Goal: Download file/media

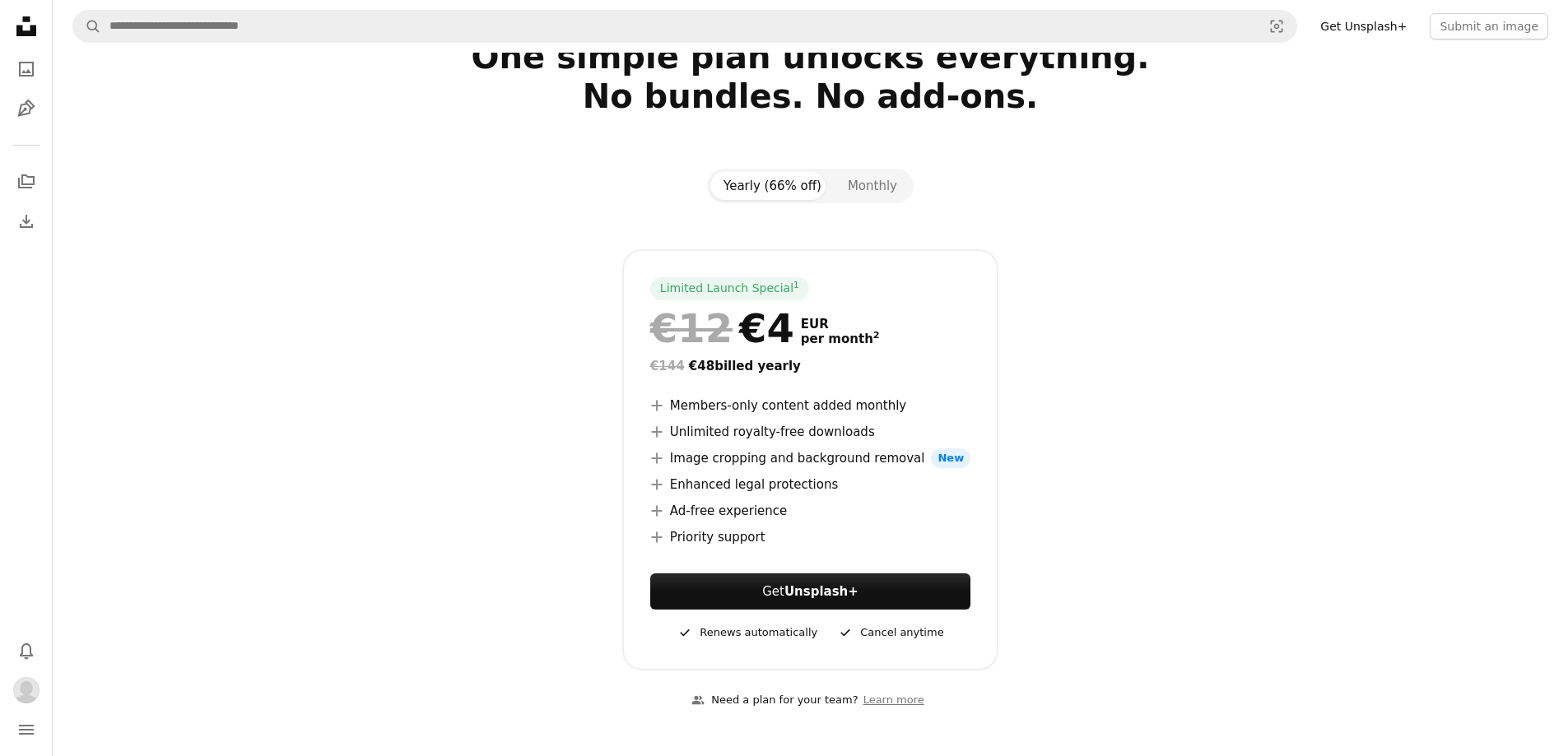
scroll to position [165, 0]
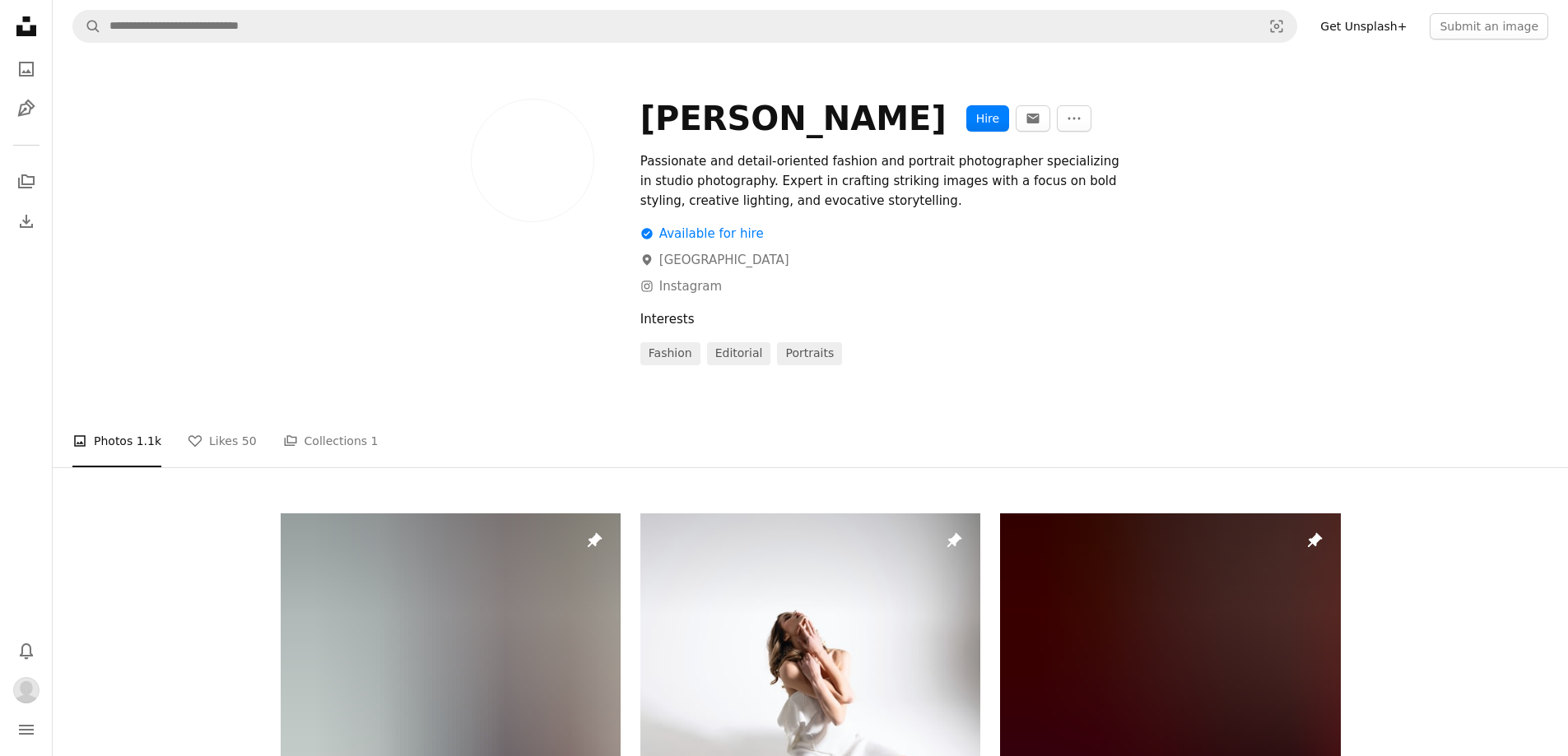
scroll to position [21393, 0]
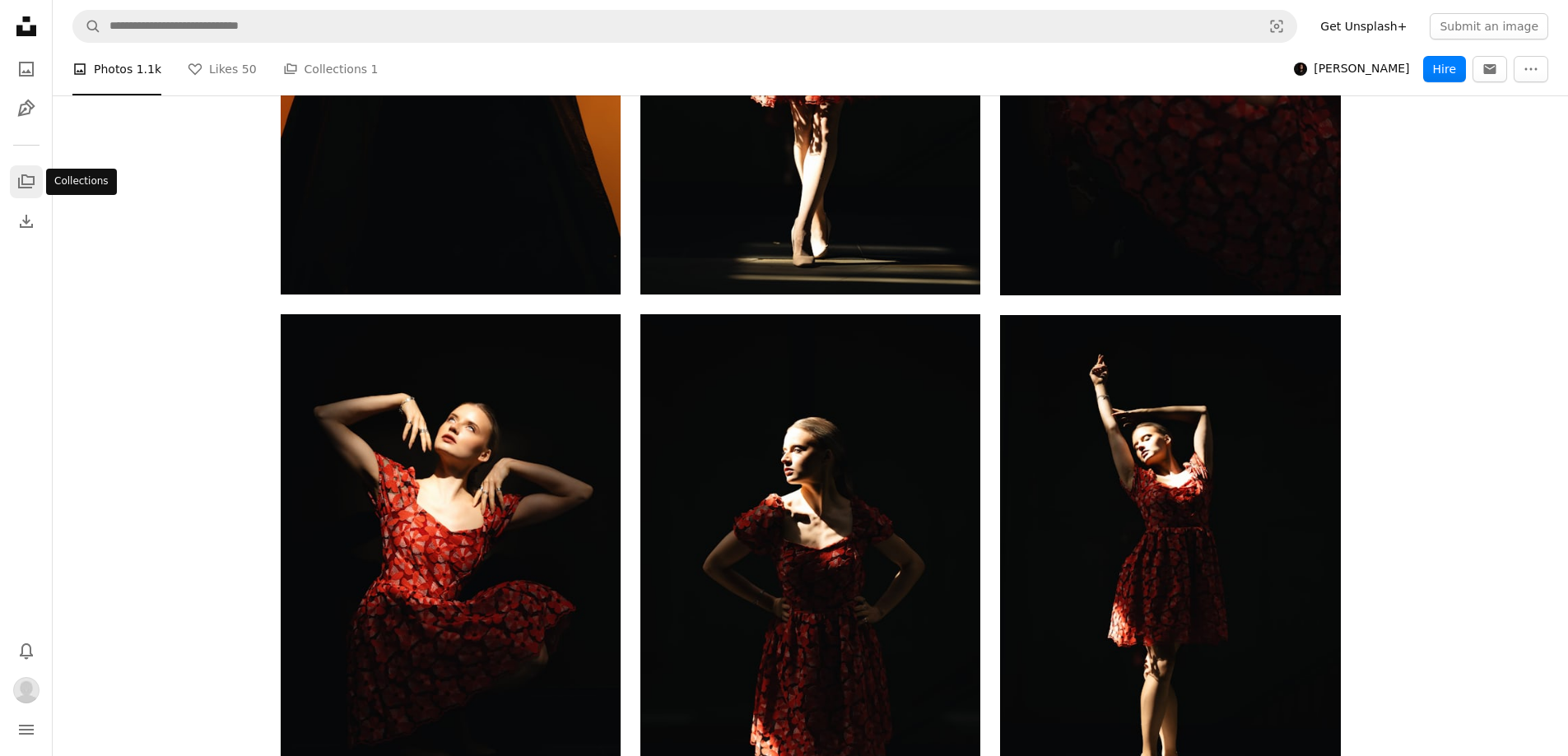
click at [22, 183] on icon "Collections" at bounding box center [27, 181] width 17 height 14
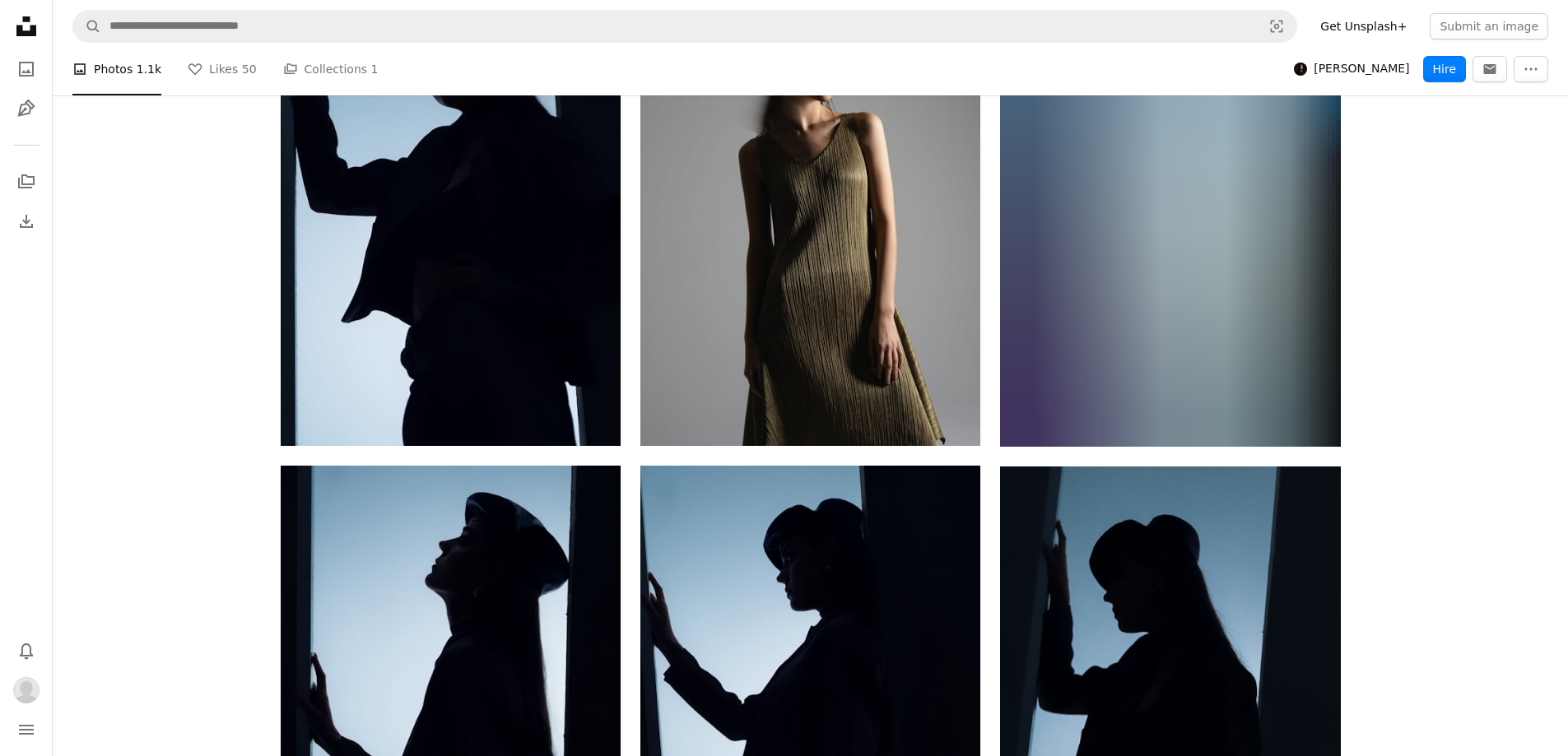
scroll to position [18513, 0]
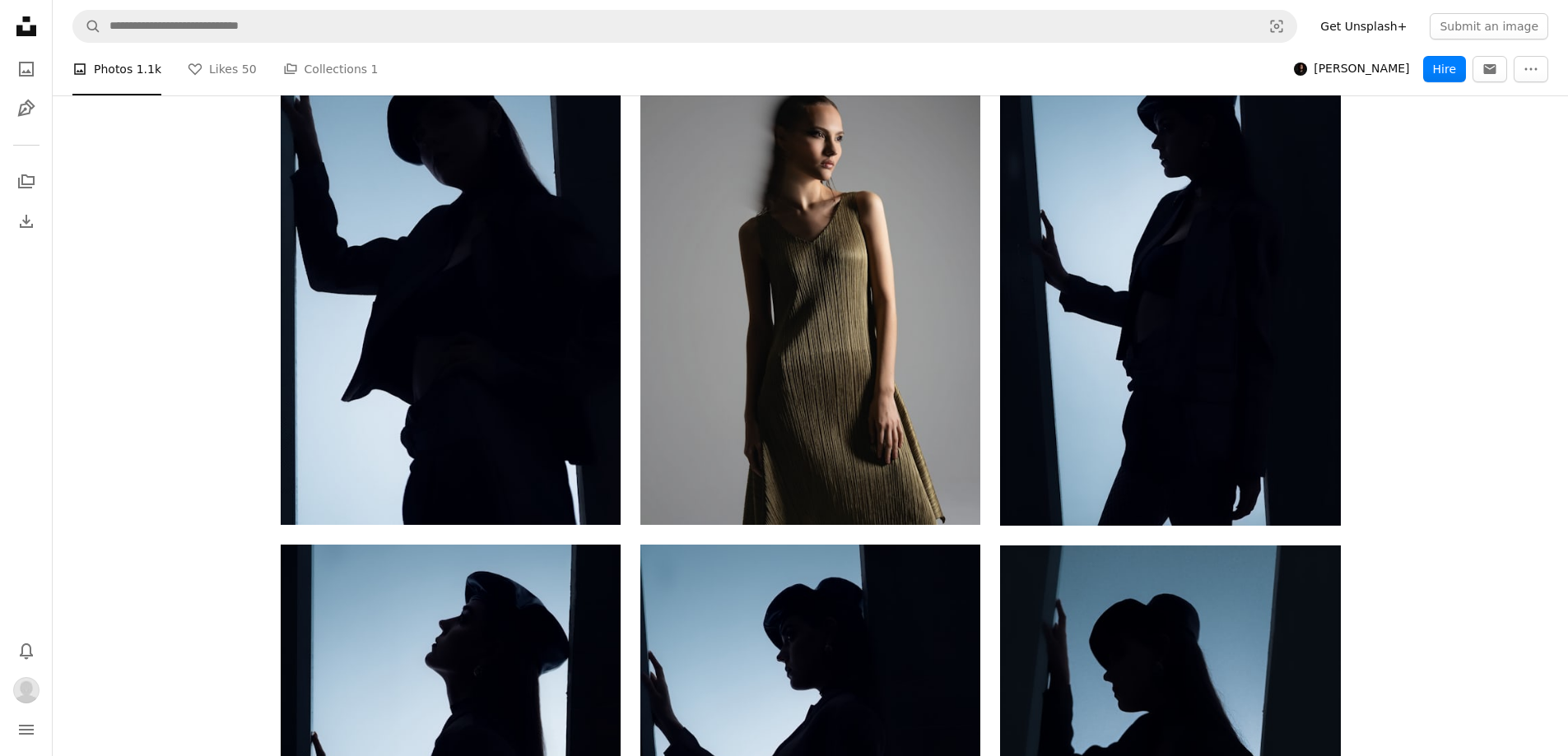
click at [1362, 72] on span "[PERSON_NAME]" at bounding box center [1362, 69] width 95 height 16
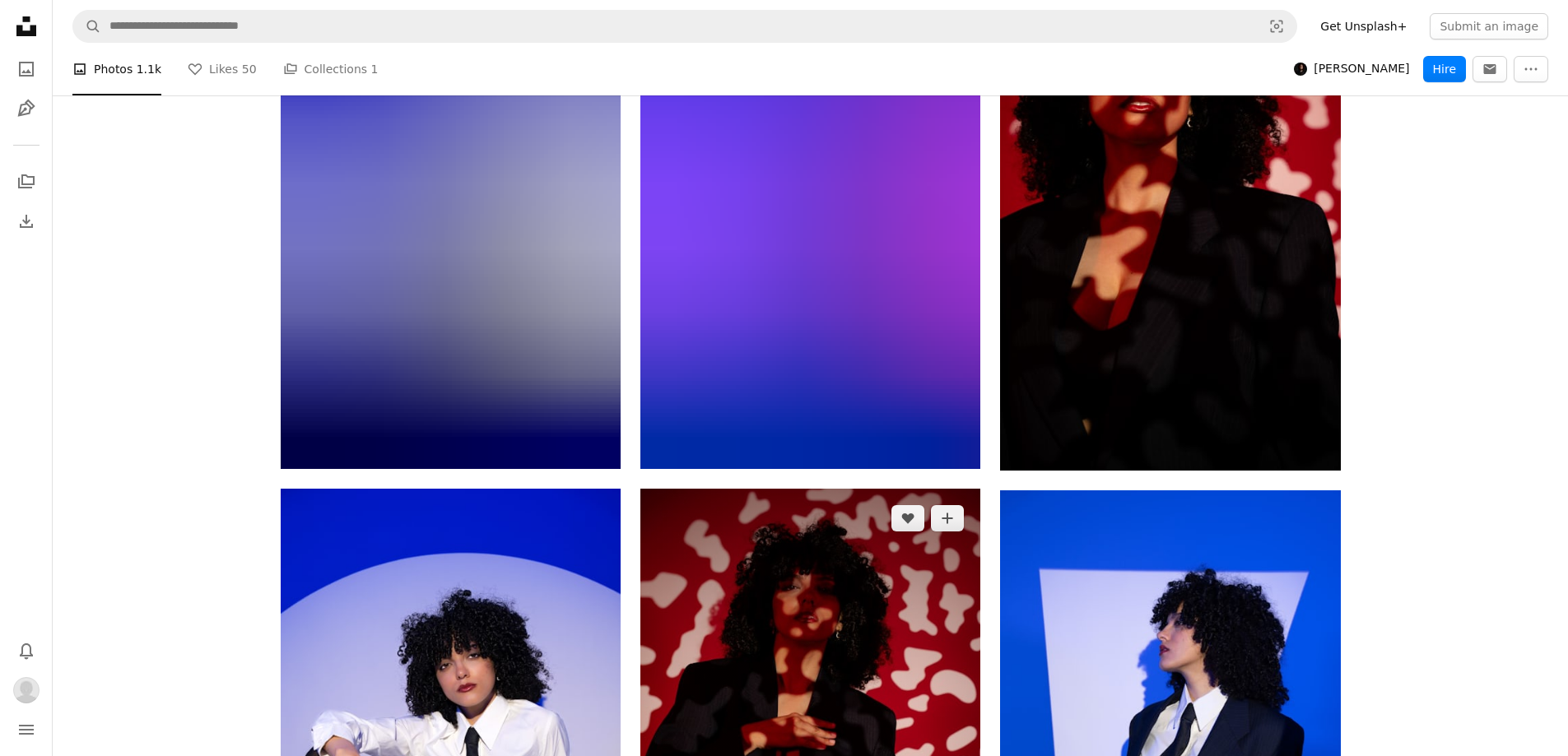
scroll to position [34065, 0]
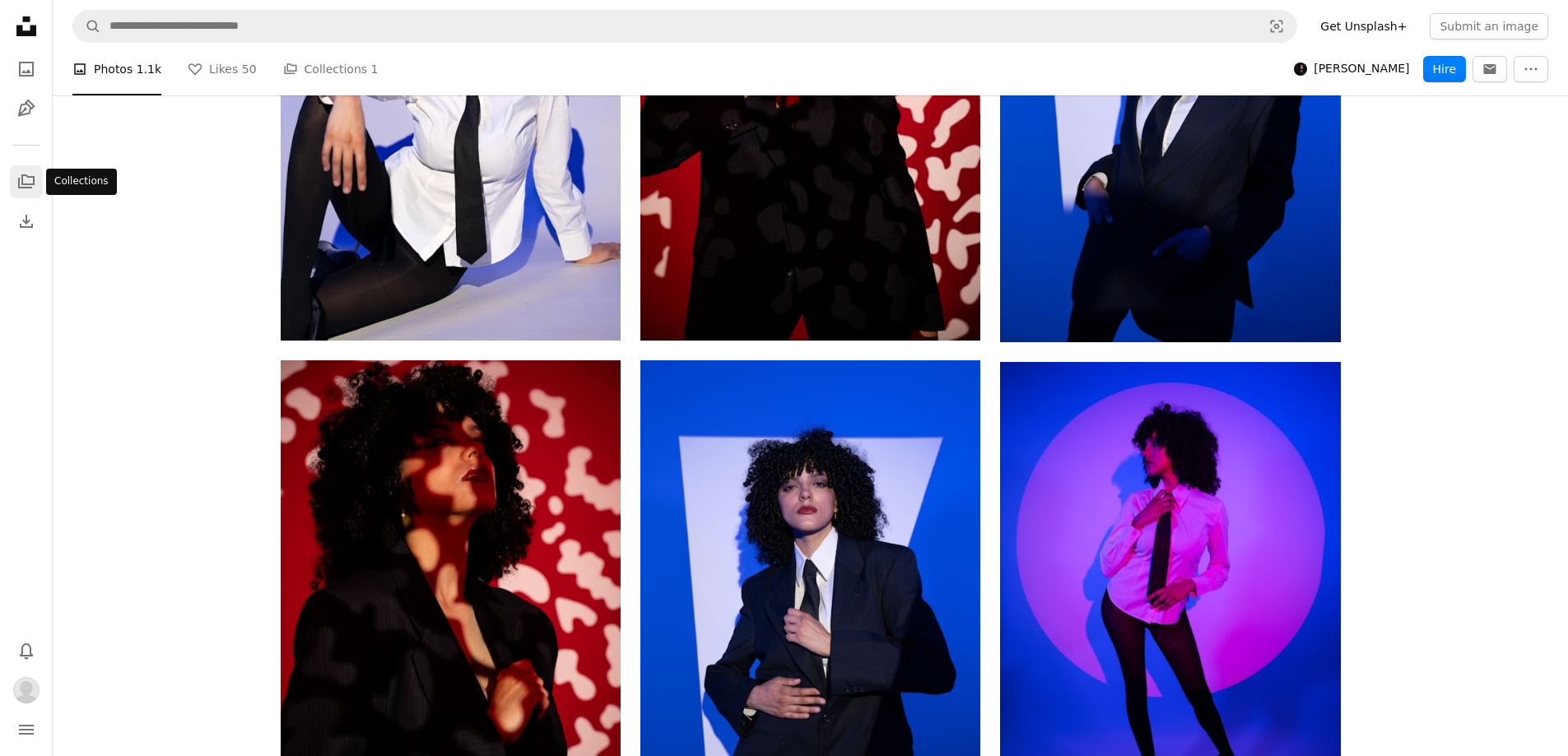
click at [29, 180] on icon "A stack of folders" at bounding box center [27, 182] width 20 height 20
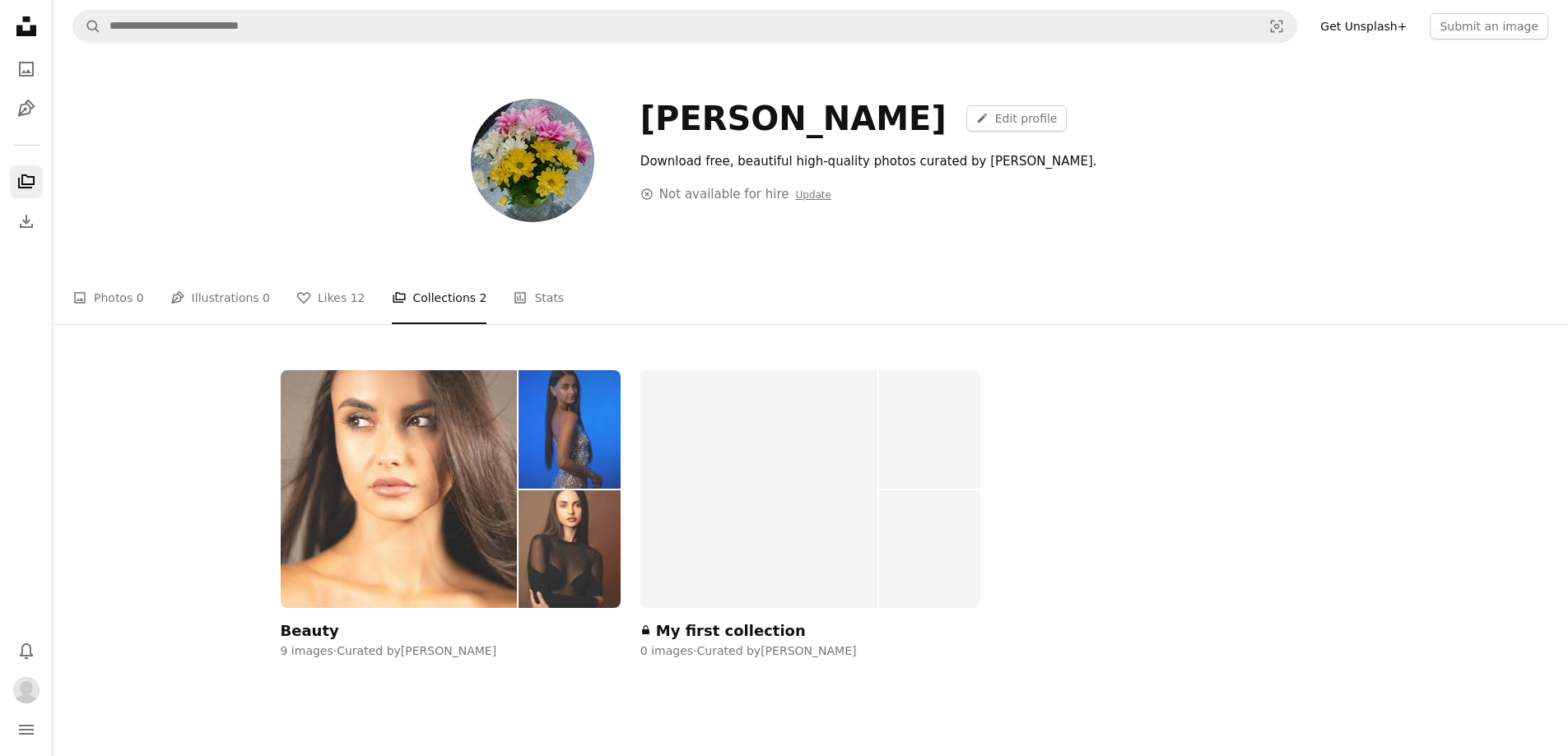
click at [461, 450] on img at bounding box center [399, 488] width 237 height 237
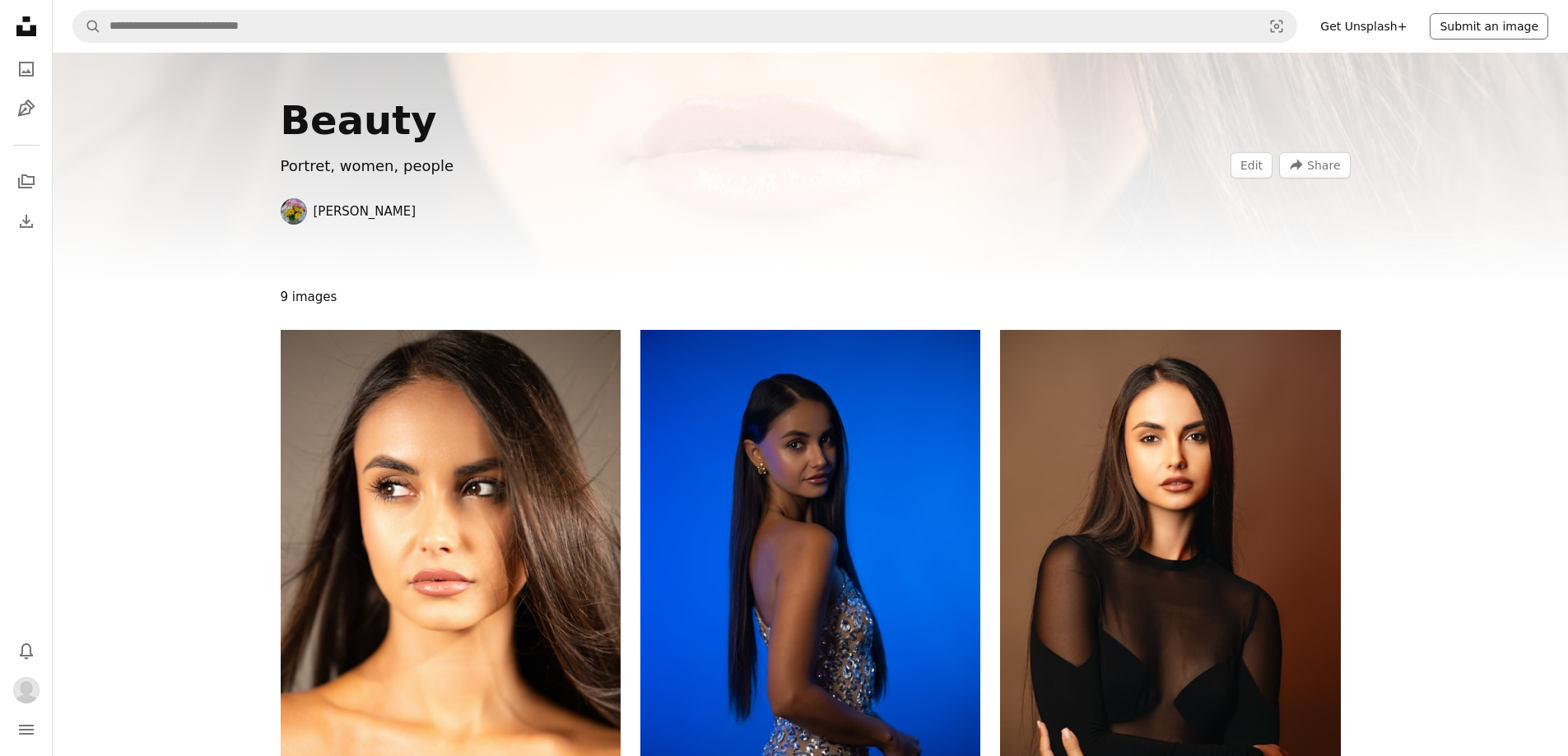
click at [1502, 30] on button "Submit an image" at bounding box center [1489, 26] width 118 height 27
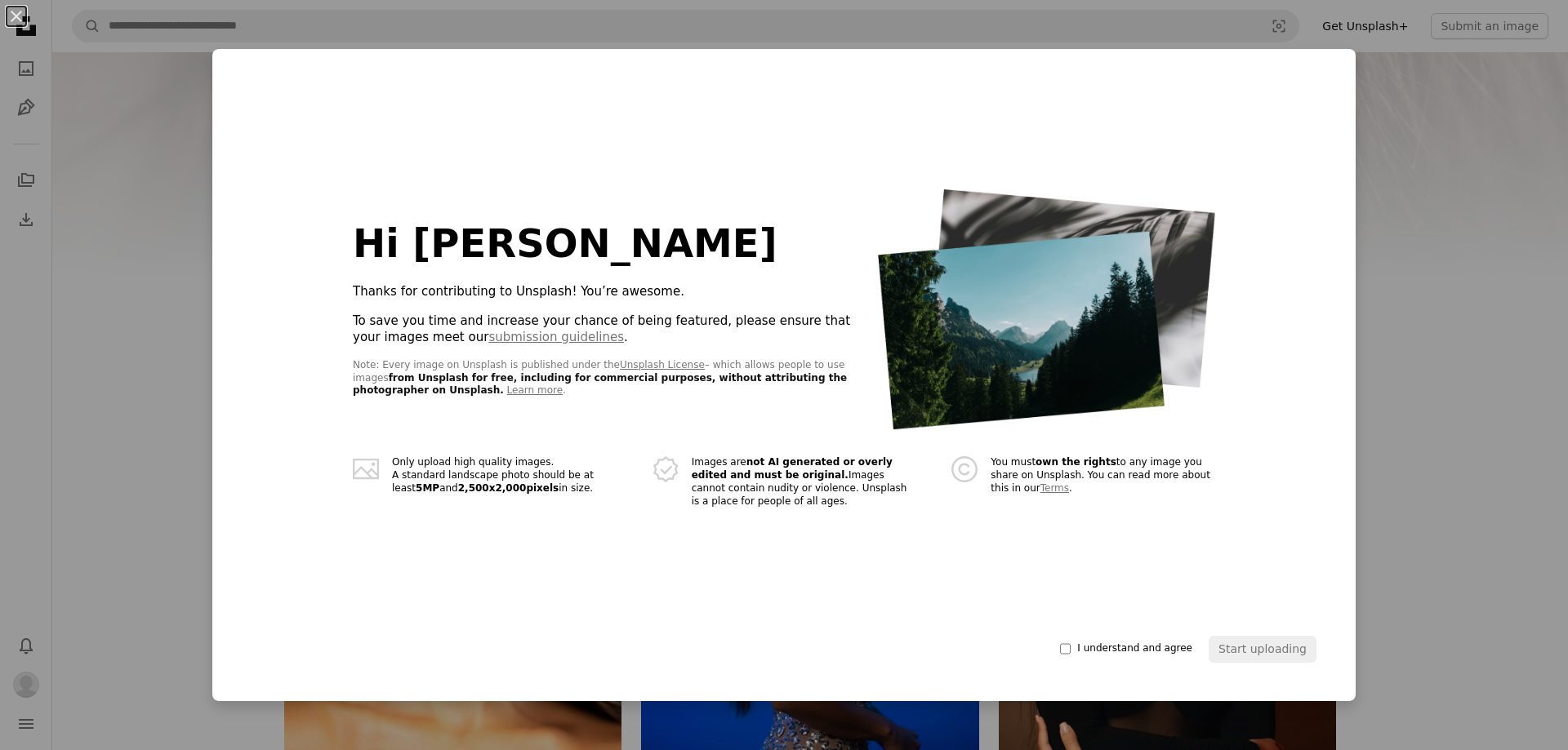
click at [1416, 165] on div "An X shape Hi [PERSON_NAME] 👋 Thanks for contributing to Unsplash! You’re aweso…" at bounding box center [784, 375] width 1568 height 750
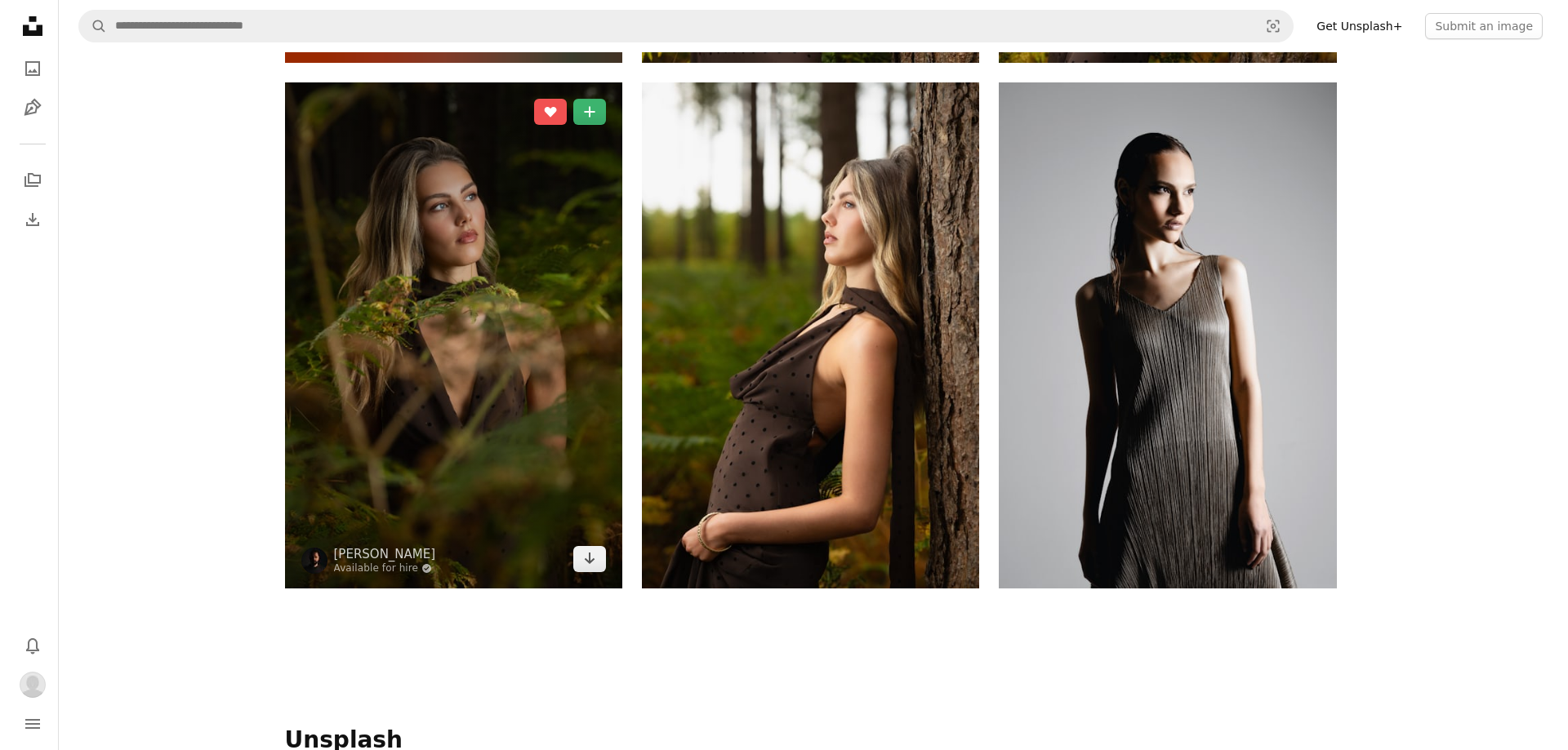
scroll to position [1306, 0]
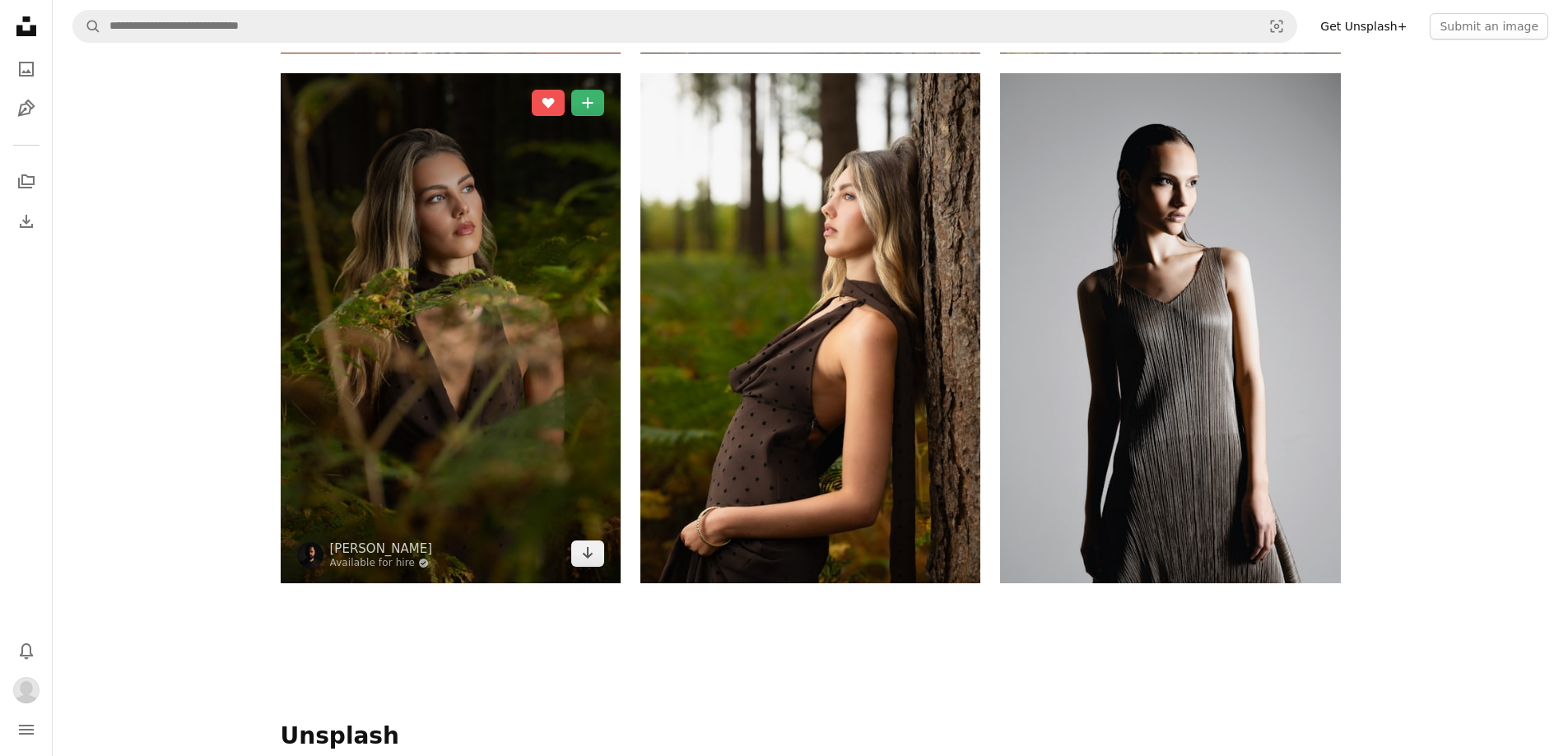
click at [472, 255] on img at bounding box center [450, 328] width 340 height 510
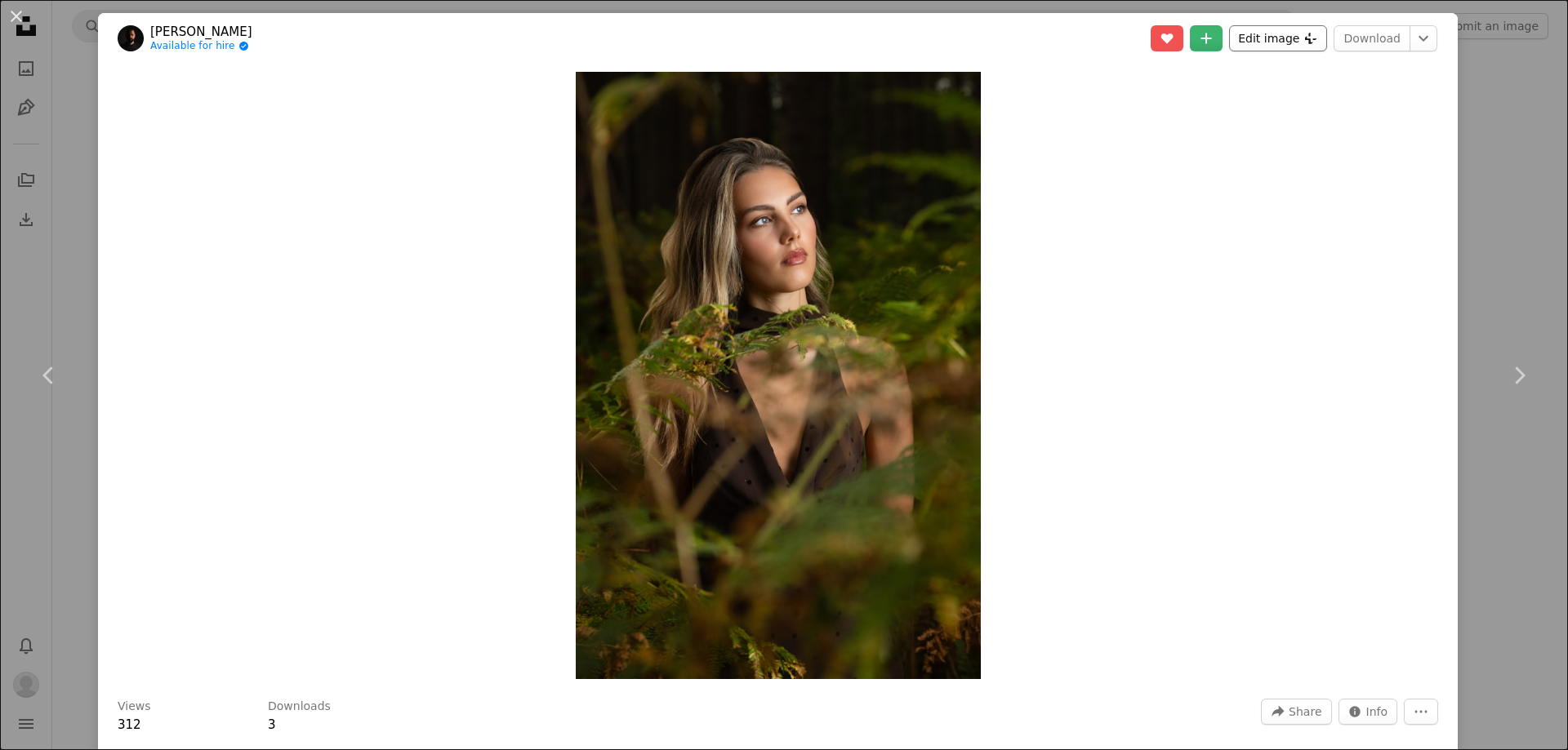
click at [1268, 42] on button "Edit image Plus sign for Unsplash+" at bounding box center [1278, 38] width 98 height 26
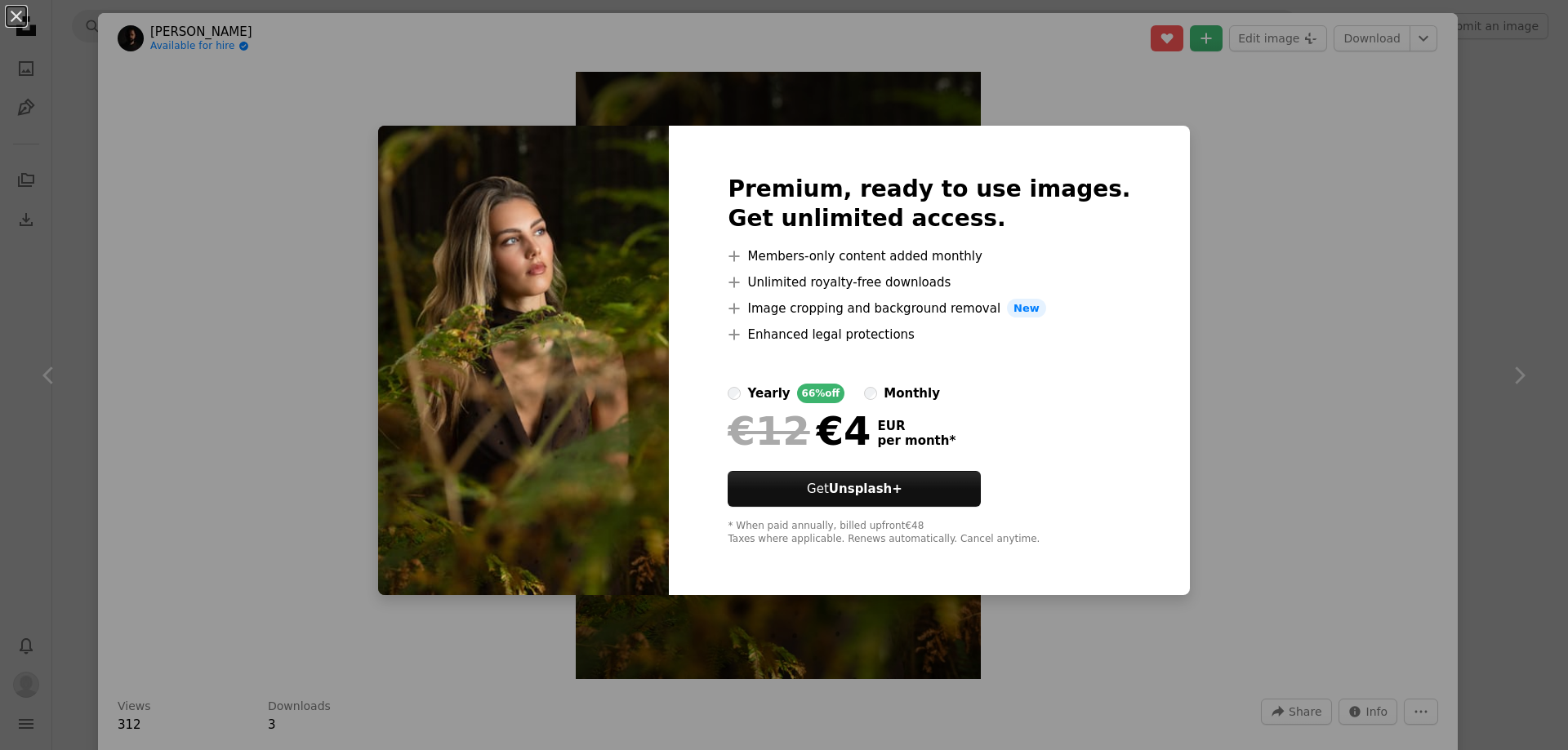
click at [1261, 458] on div "An X shape Premium, ready to use images. Get unlimited access. A plus sign Memb…" at bounding box center [784, 375] width 1568 height 750
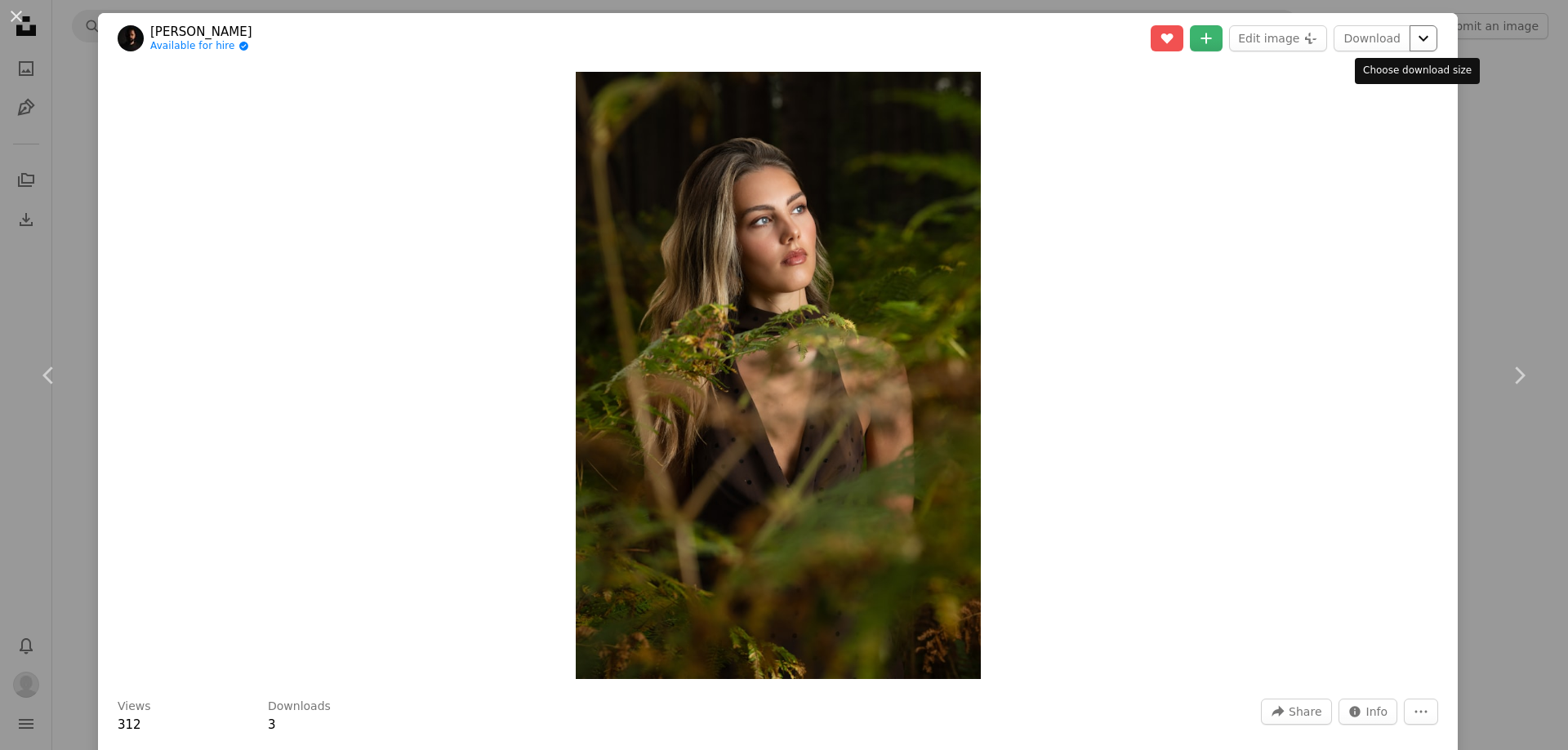
click at [1412, 36] on icon "Chevron down" at bounding box center [1423, 38] width 26 height 20
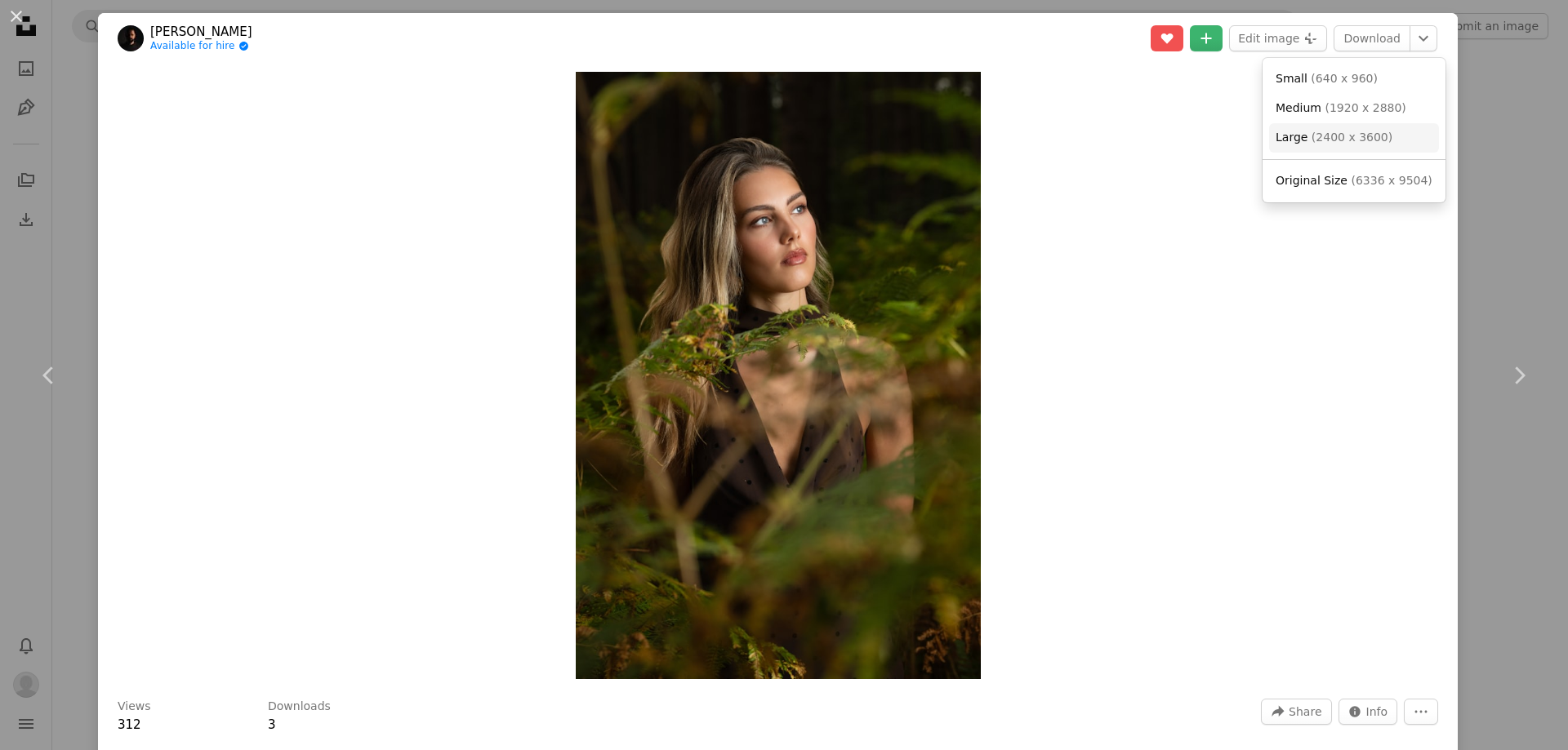
click at [1340, 137] on span "( 2400 x 3600 )" at bounding box center [1352, 137] width 81 height 13
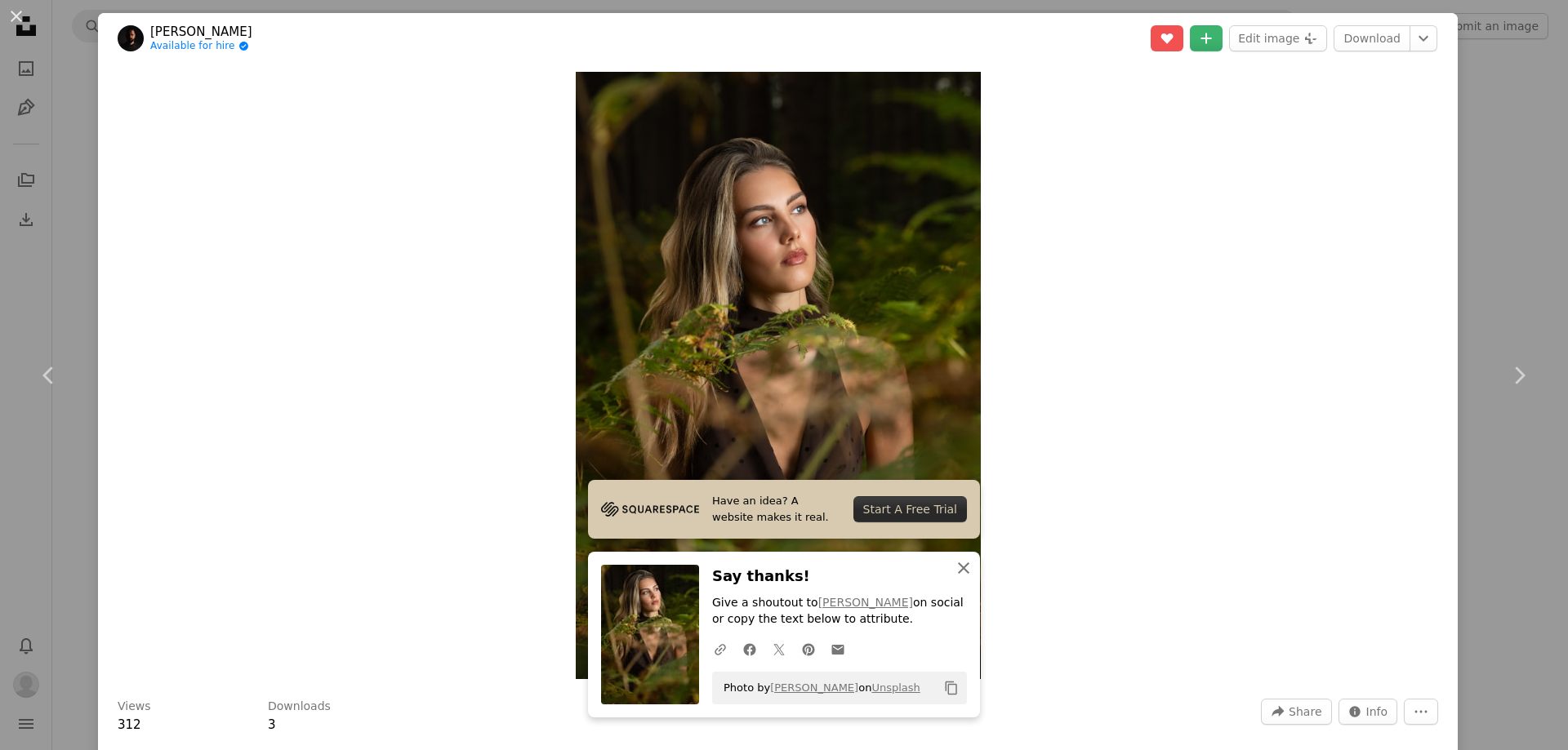
click at [957, 565] on icon "An X shape" at bounding box center [964, 568] width 20 height 20
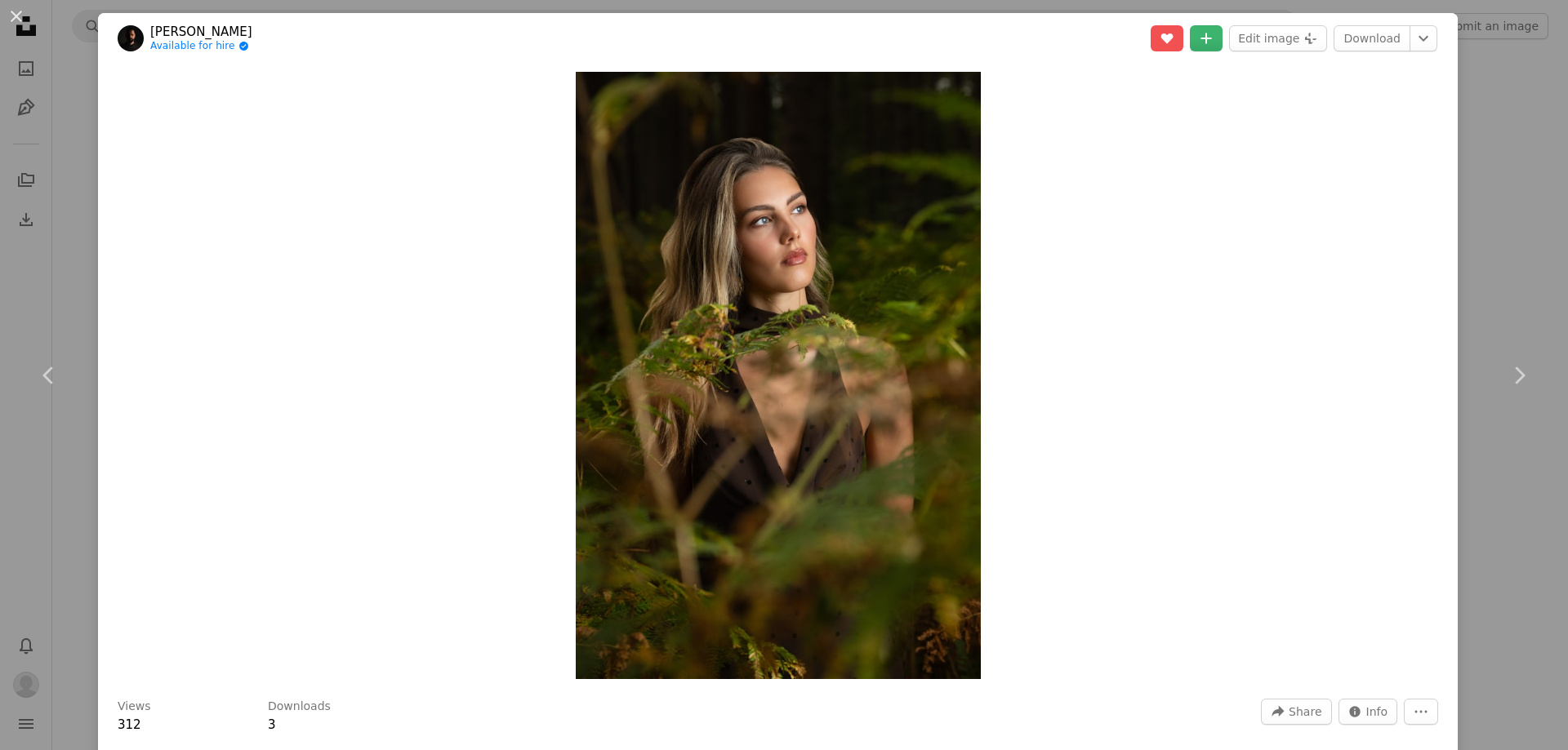
click at [134, 36] on img at bounding box center [130, 38] width 26 height 26
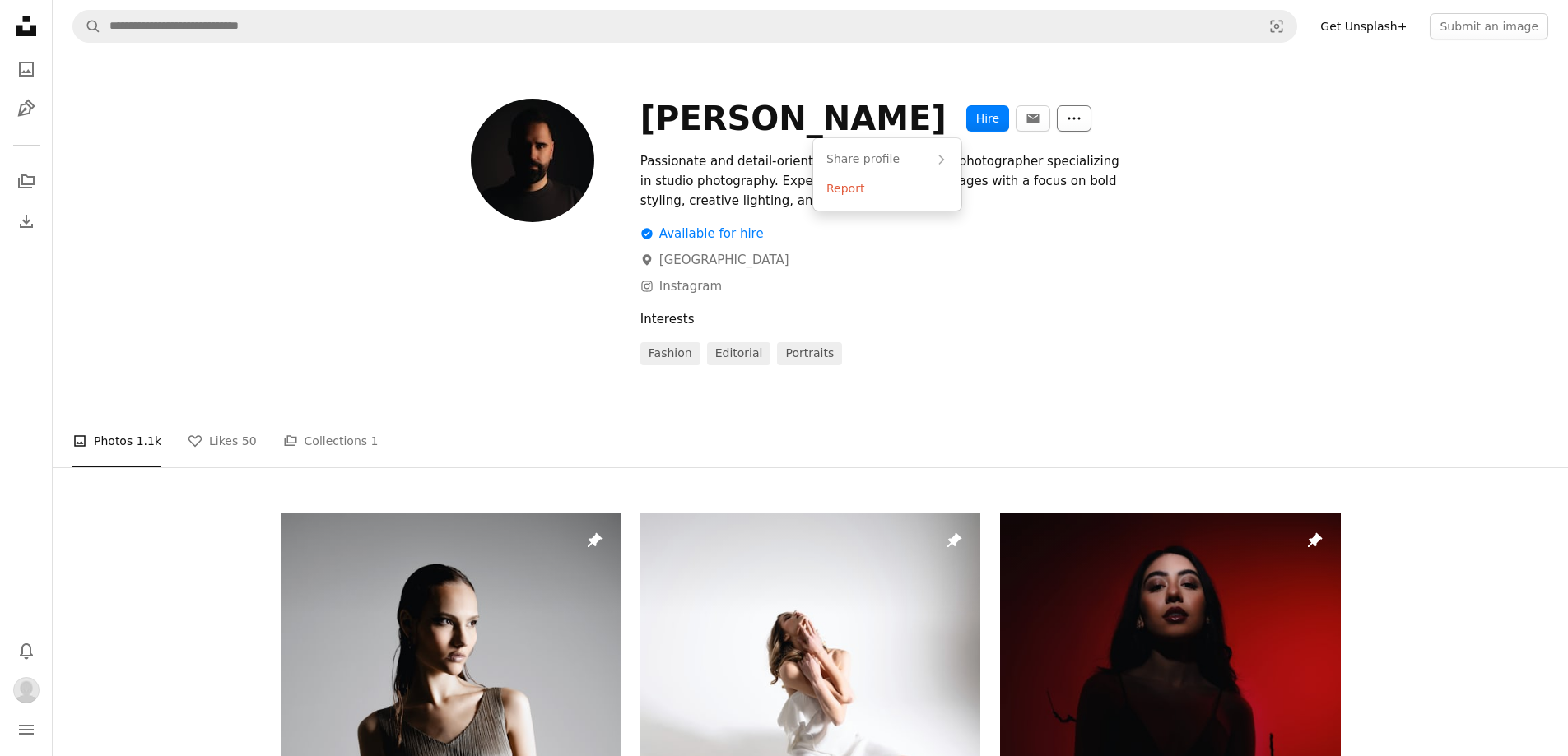
click at [1057, 122] on button "More Actions" at bounding box center [1075, 118] width 35 height 27
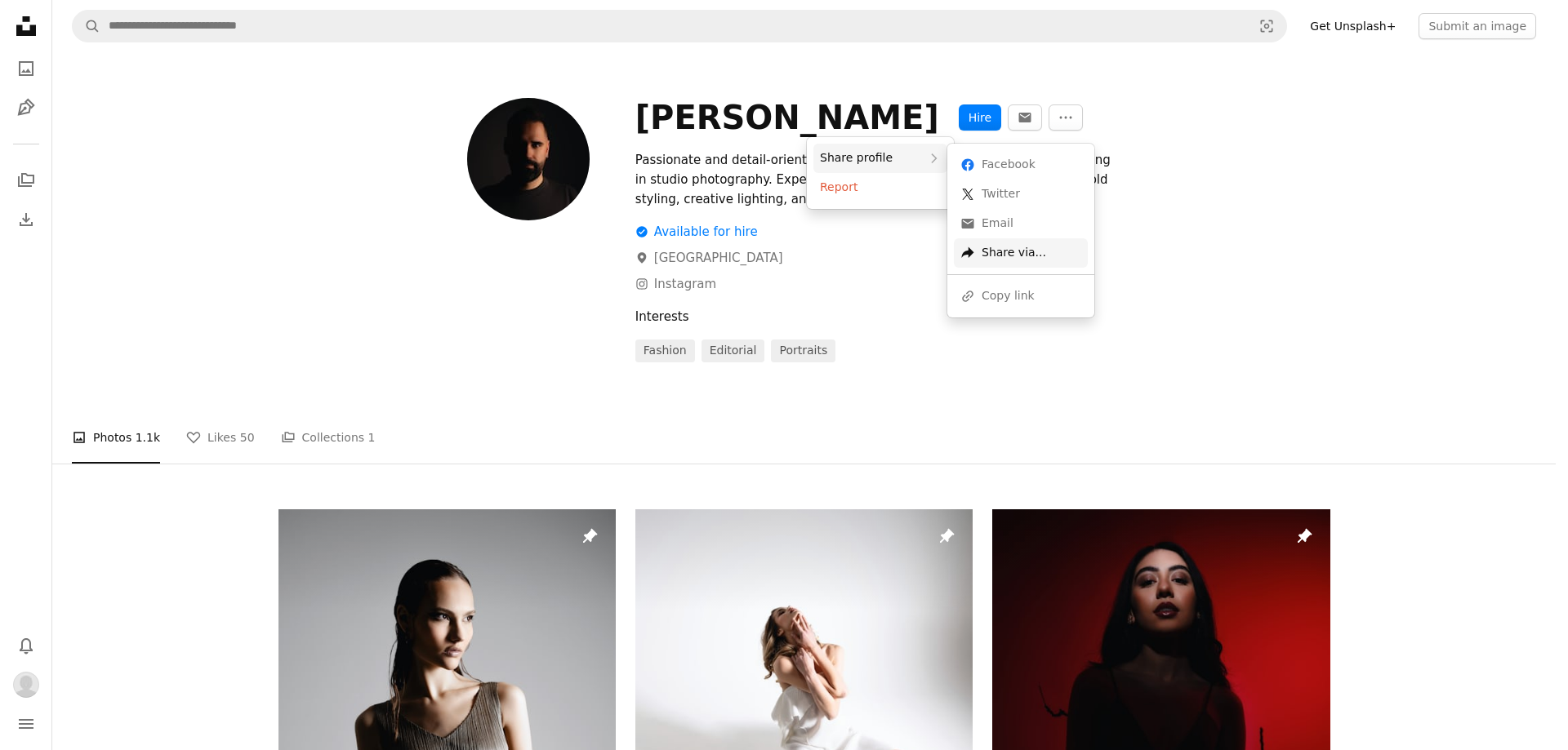
click at [1019, 258] on div "A forward-right arrow Share via..." at bounding box center [1020, 253] width 134 height 29
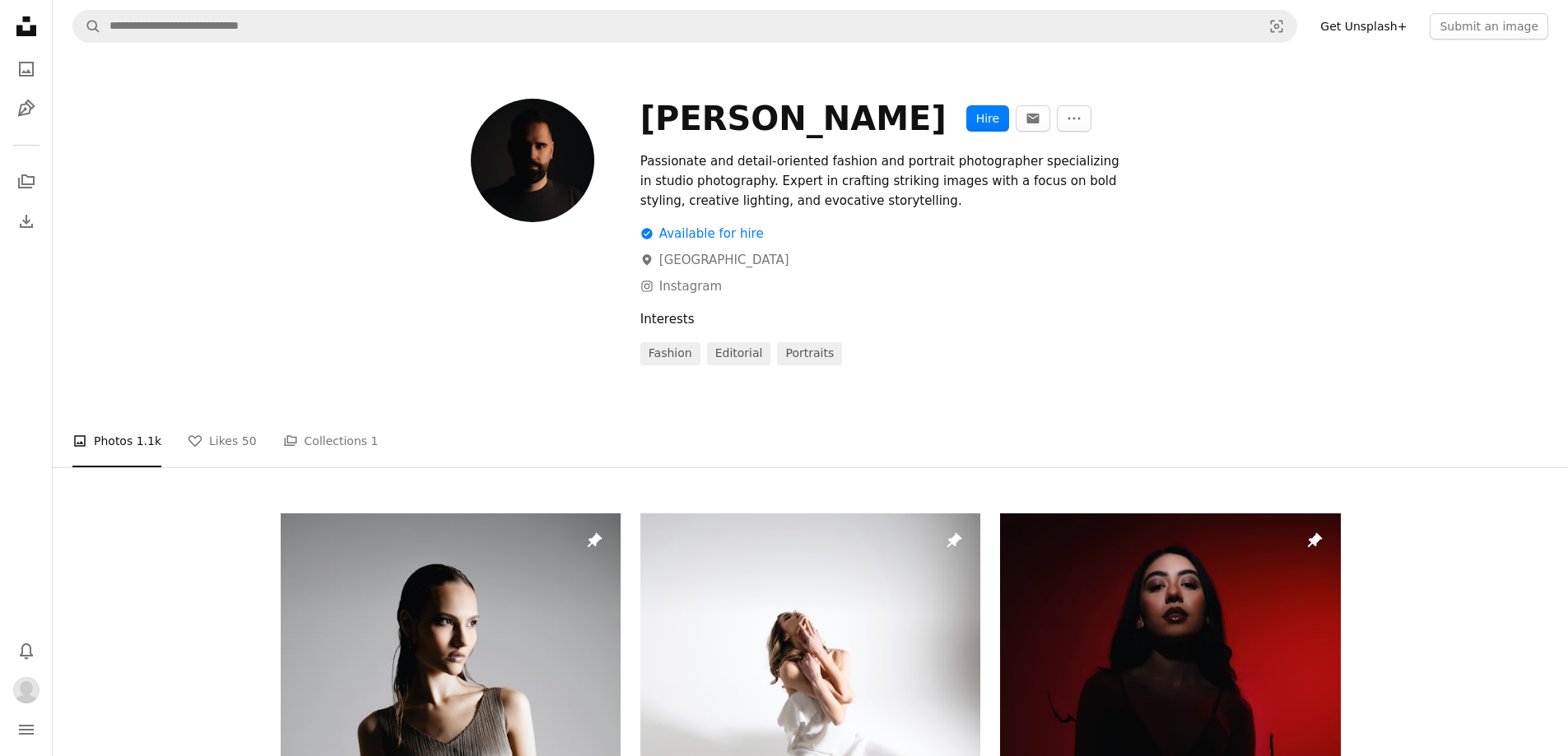
click at [1386, 20] on link "Get Unsplash+" at bounding box center [1364, 26] width 106 height 27
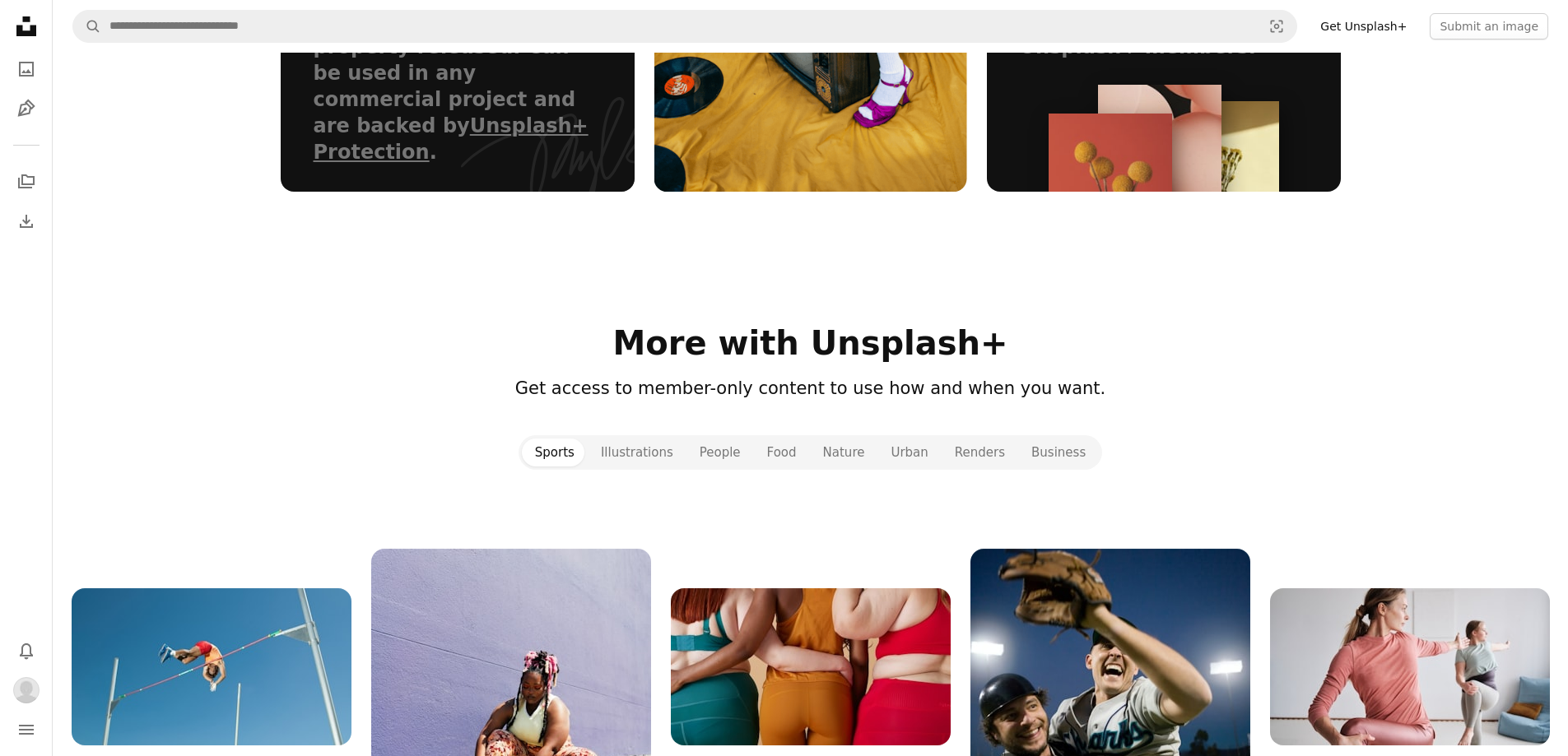
scroll to position [1152, 0]
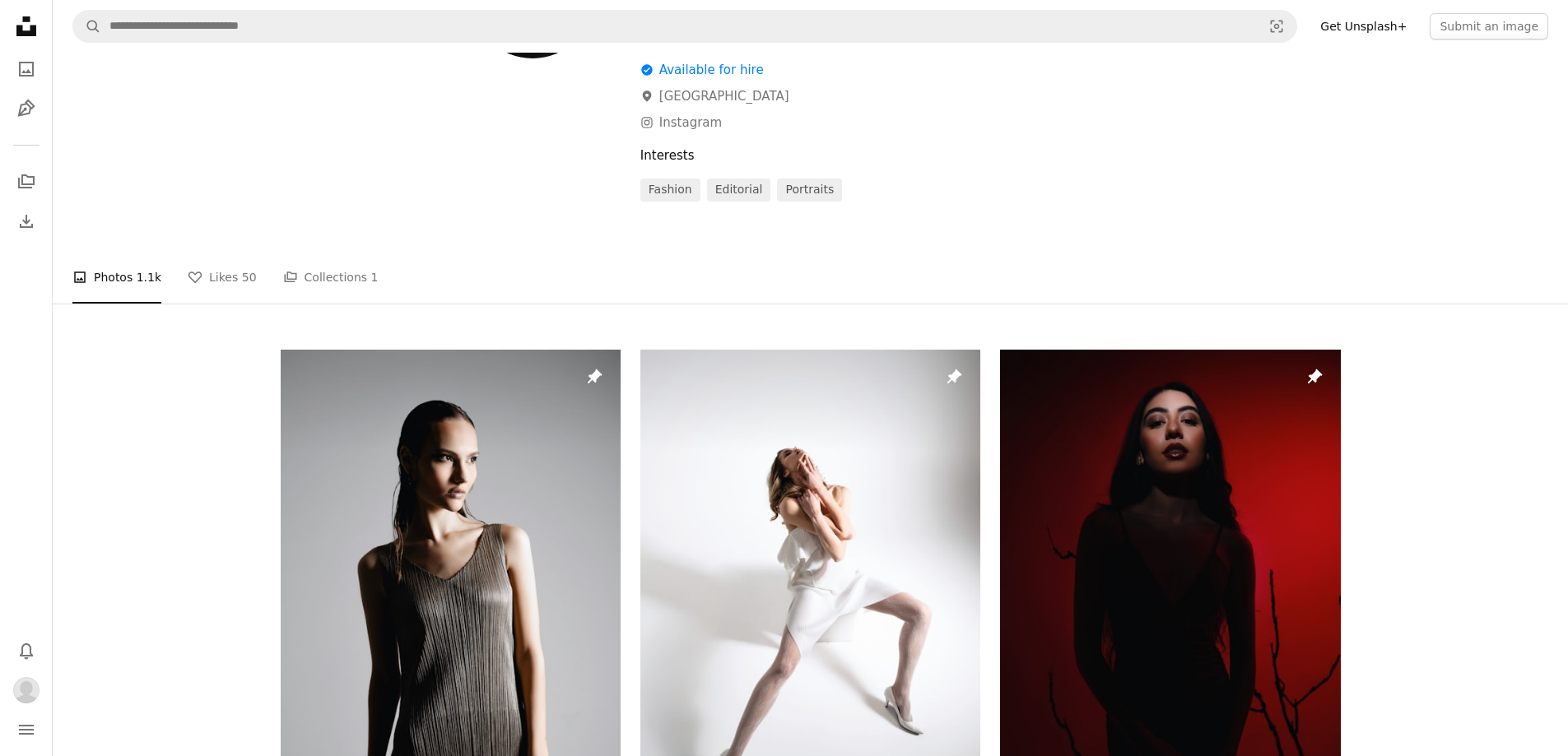
scroll to position [165, 0]
click at [312, 278] on link "A stack of folders Collections 1" at bounding box center [331, 276] width 95 height 52
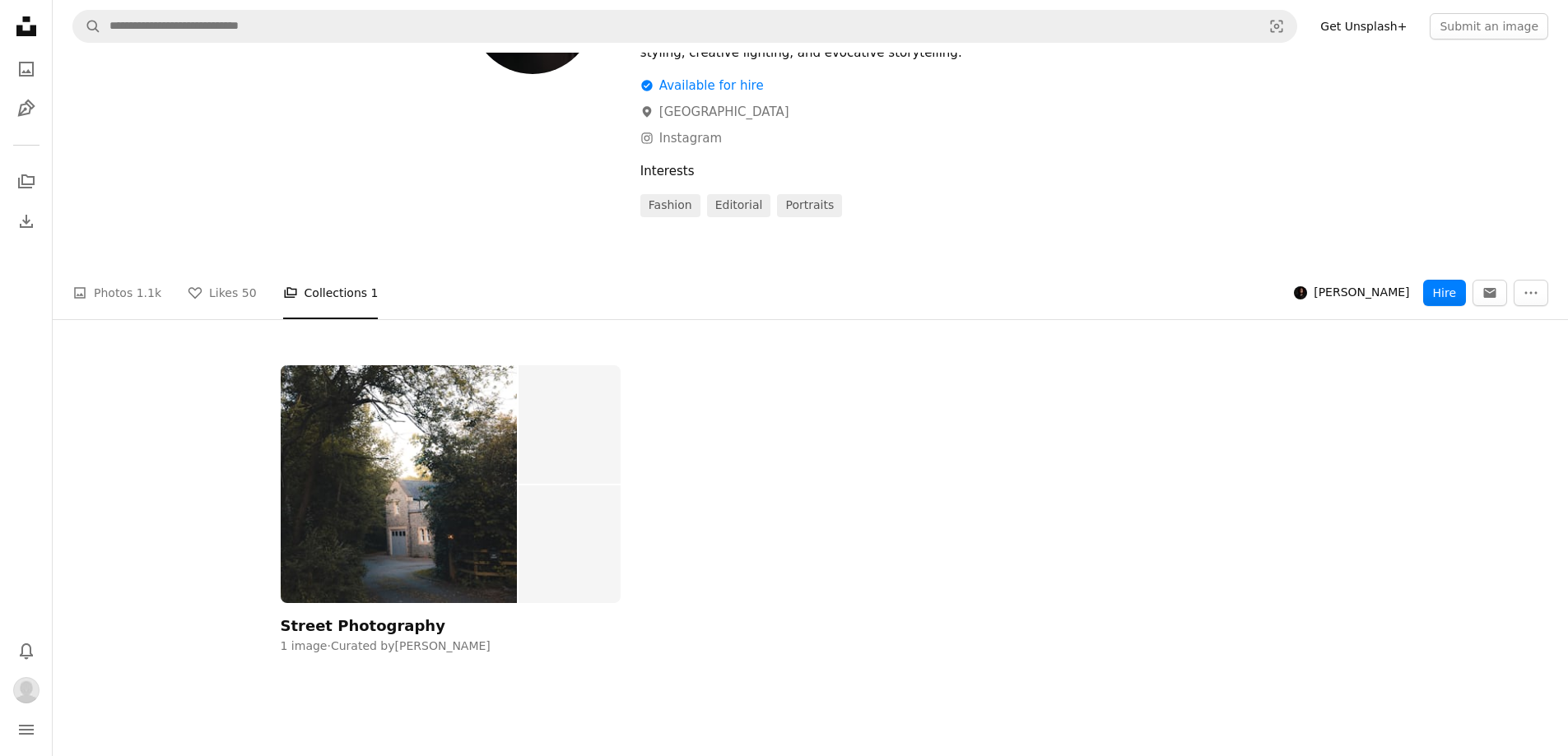
scroll to position [388, 0]
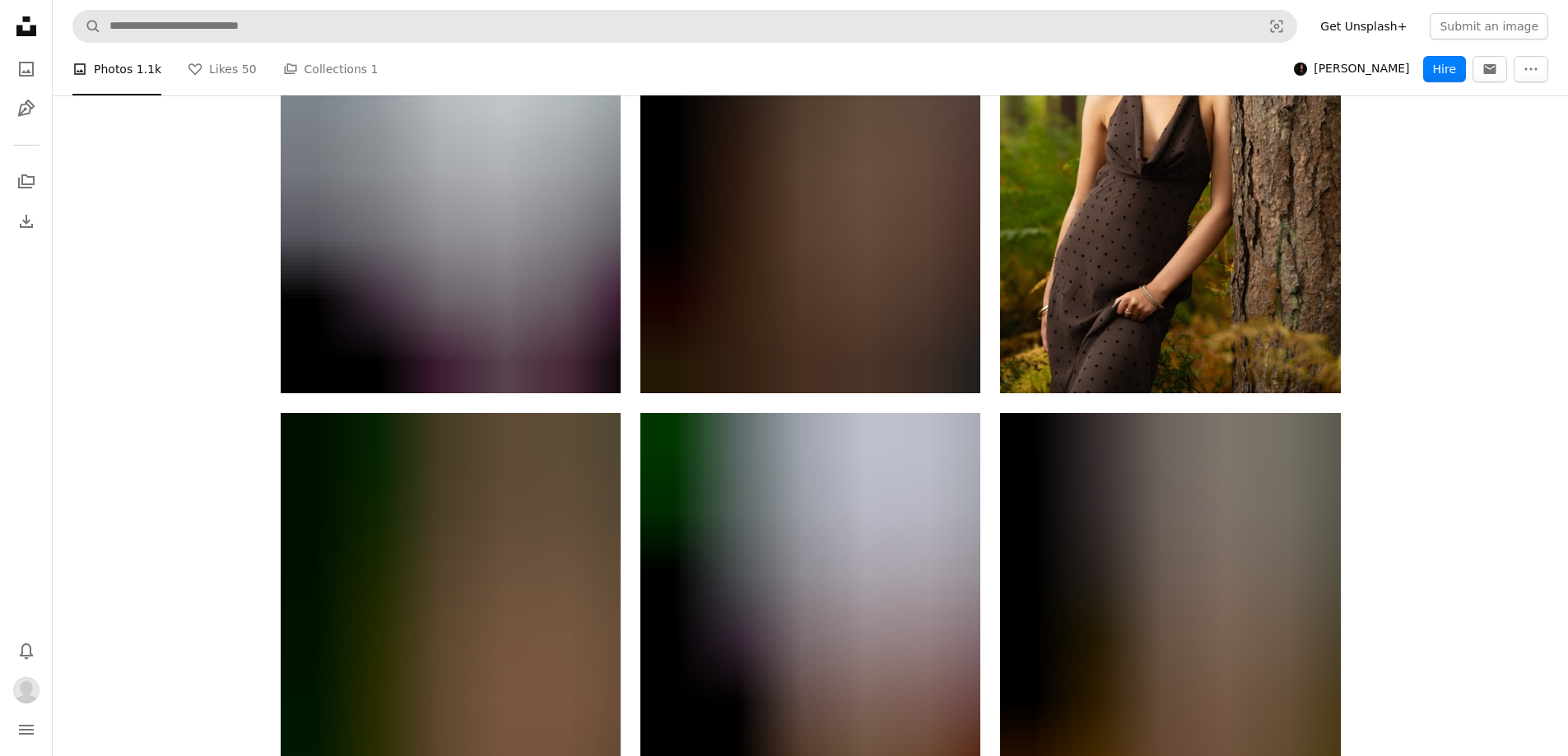
scroll to position [3209, 0]
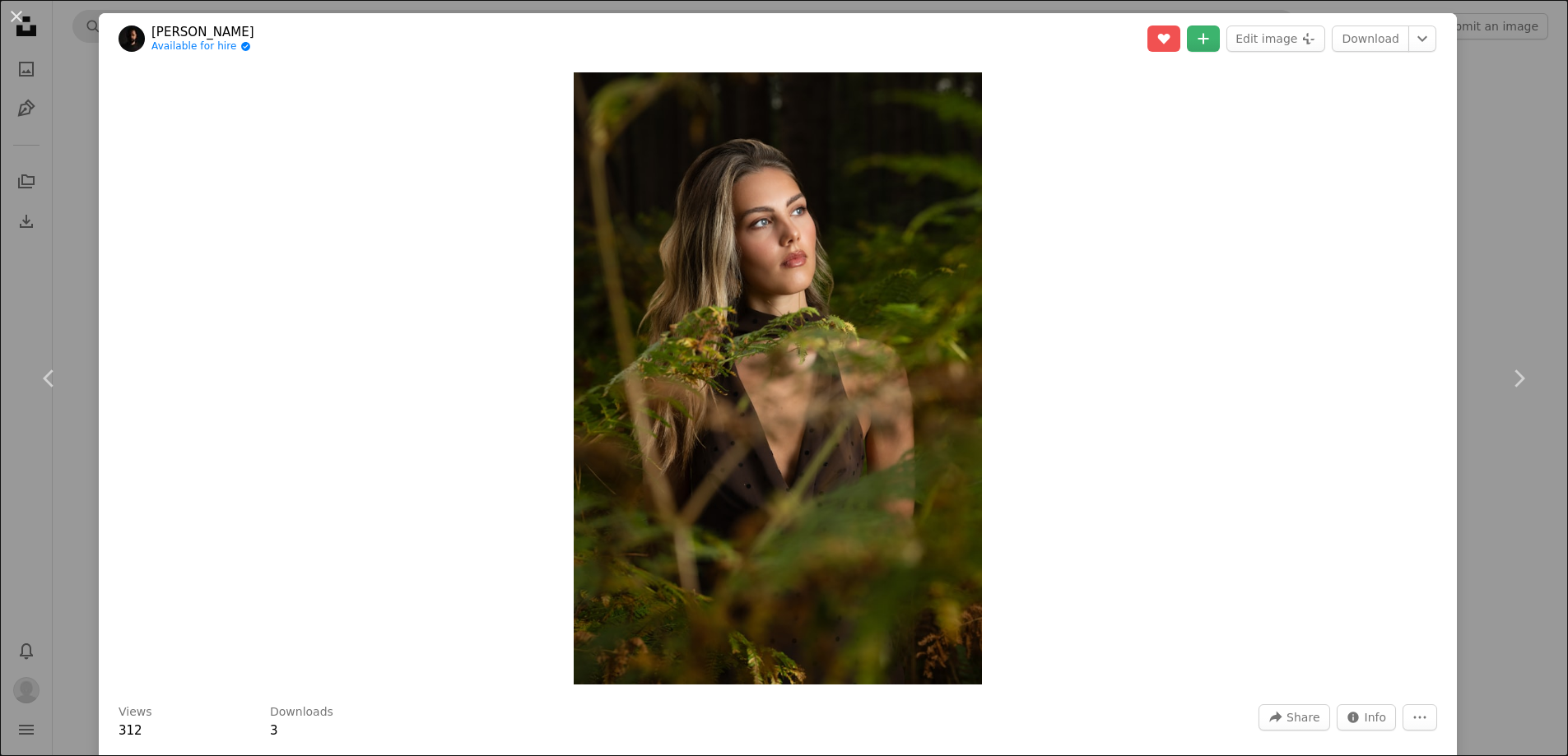
scroll to position [1317, 0]
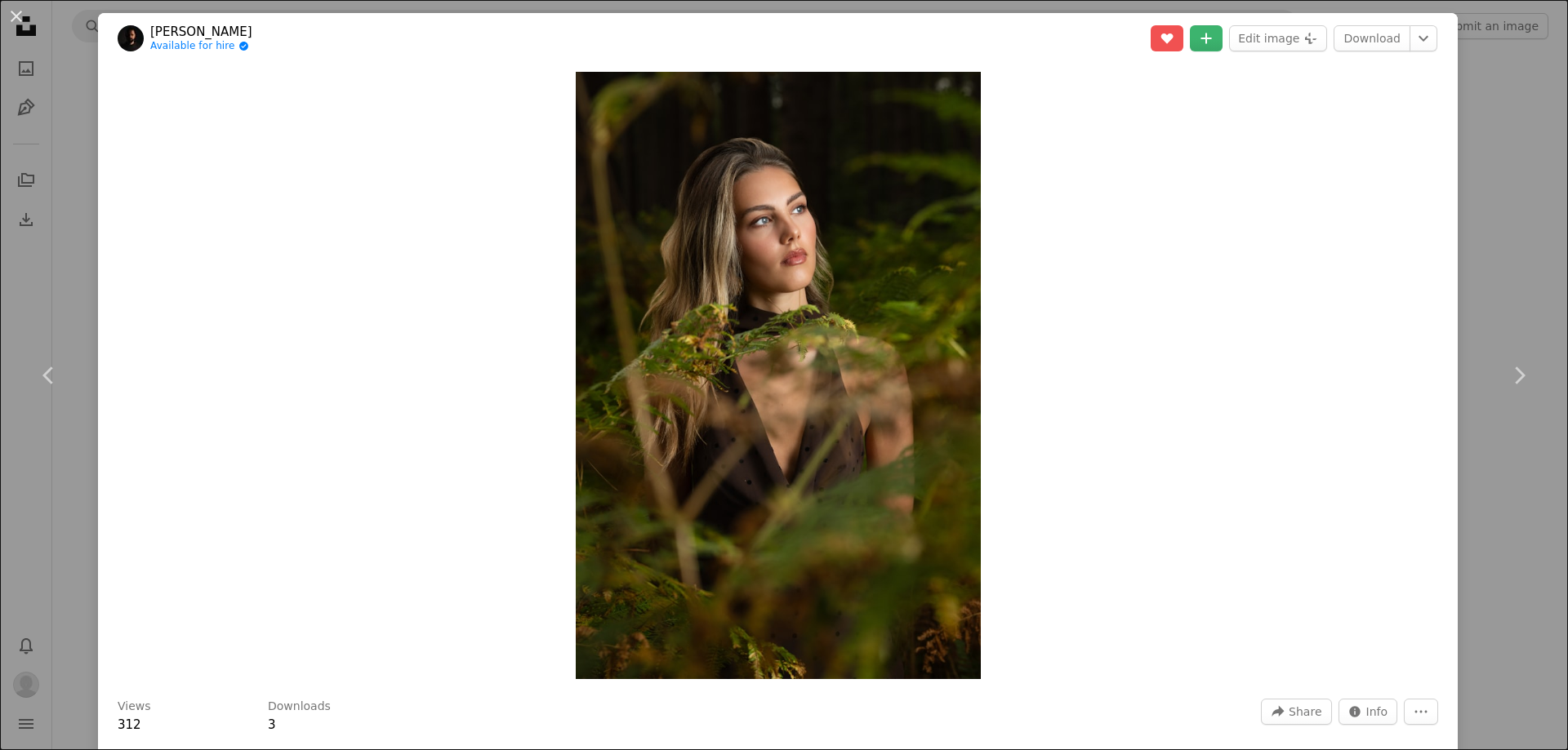
click at [1460, 149] on div "An X shape Chevron left Chevron right [PERSON_NAME] Available for hire A checkm…" at bounding box center [784, 375] width 1568 height 750
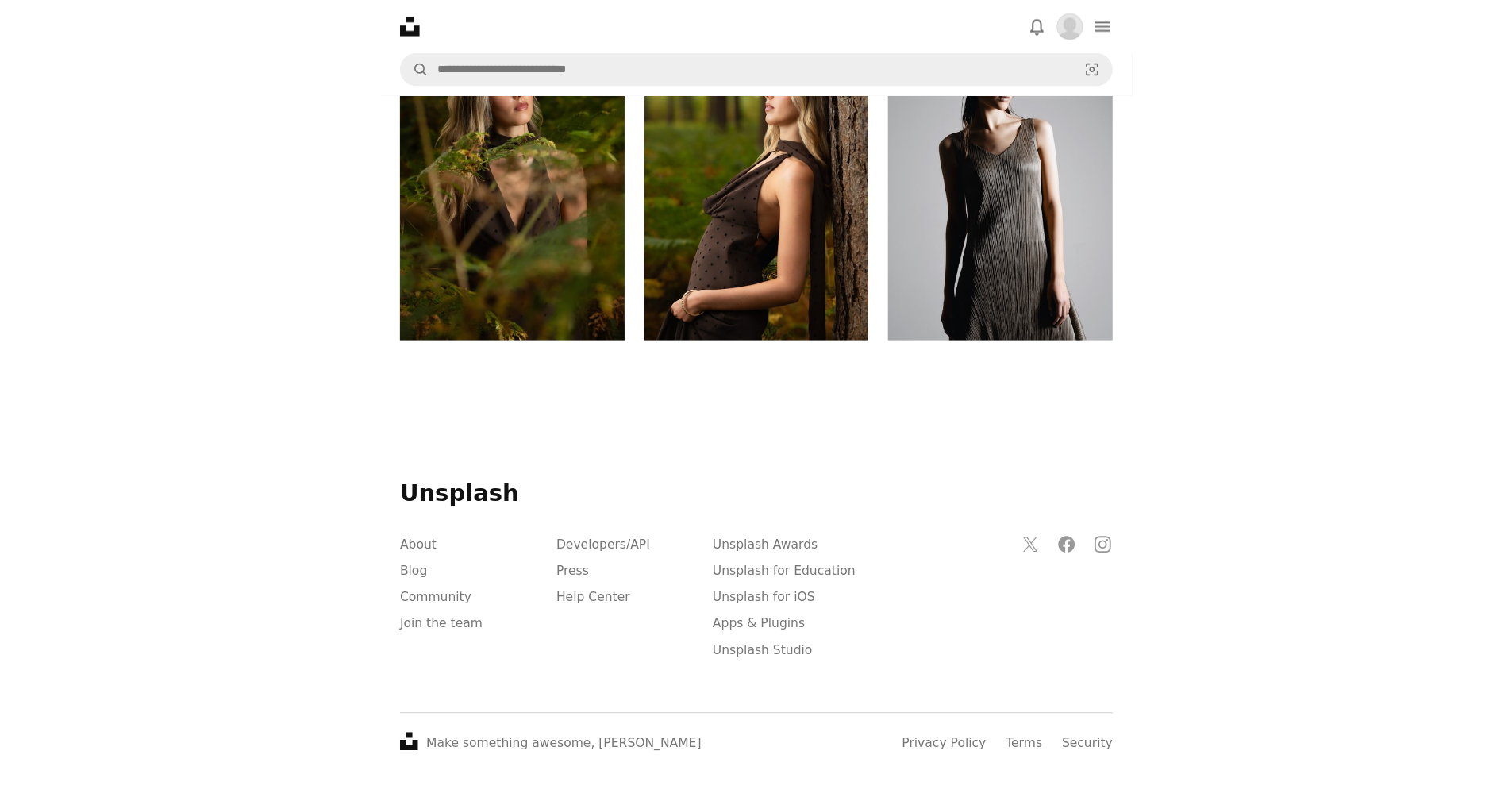
scroll to position [1271, 0]
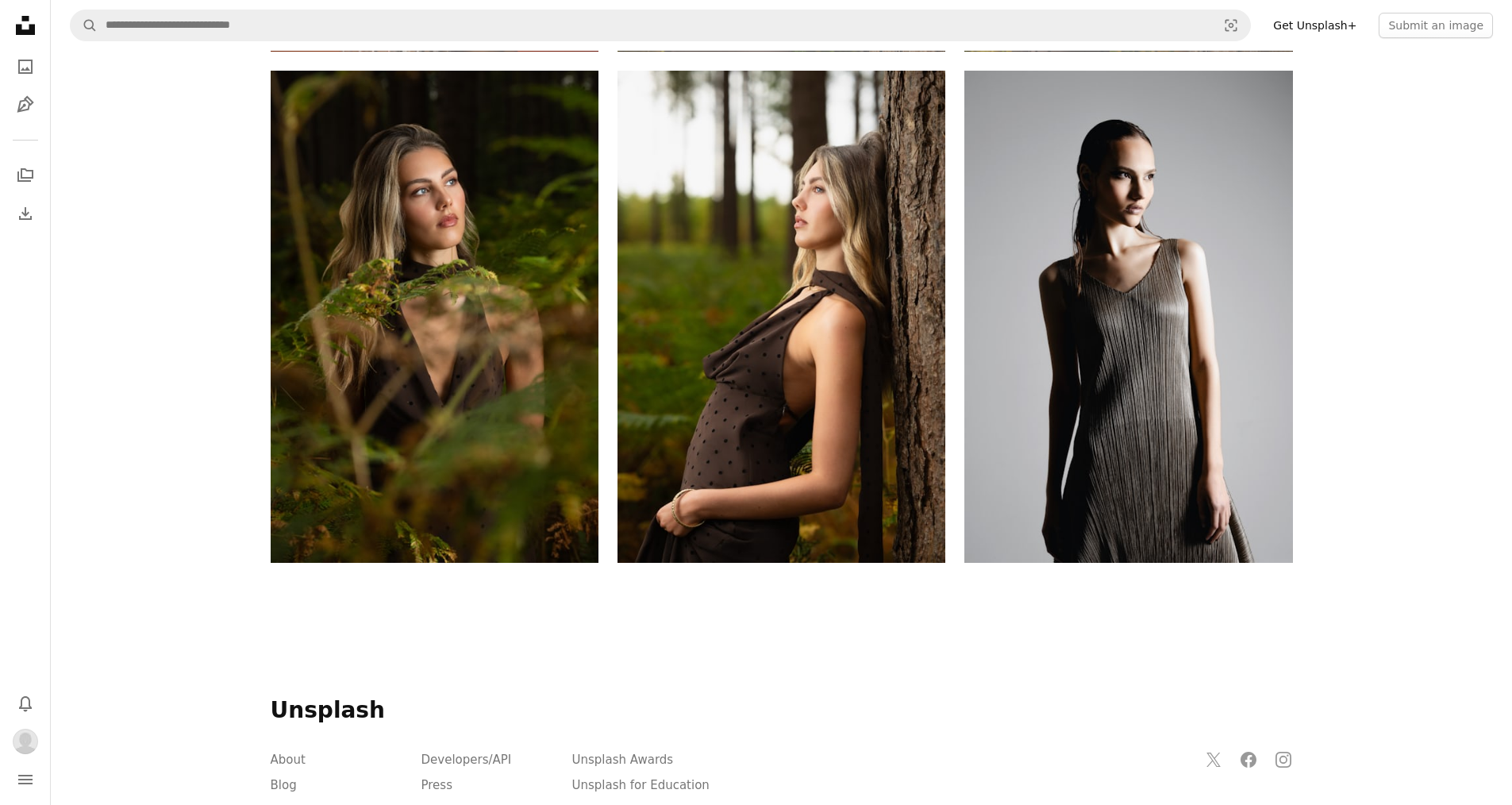
click at [27, 729] on icon "Menu" at bounding box center [26, 779] width 14 height 10
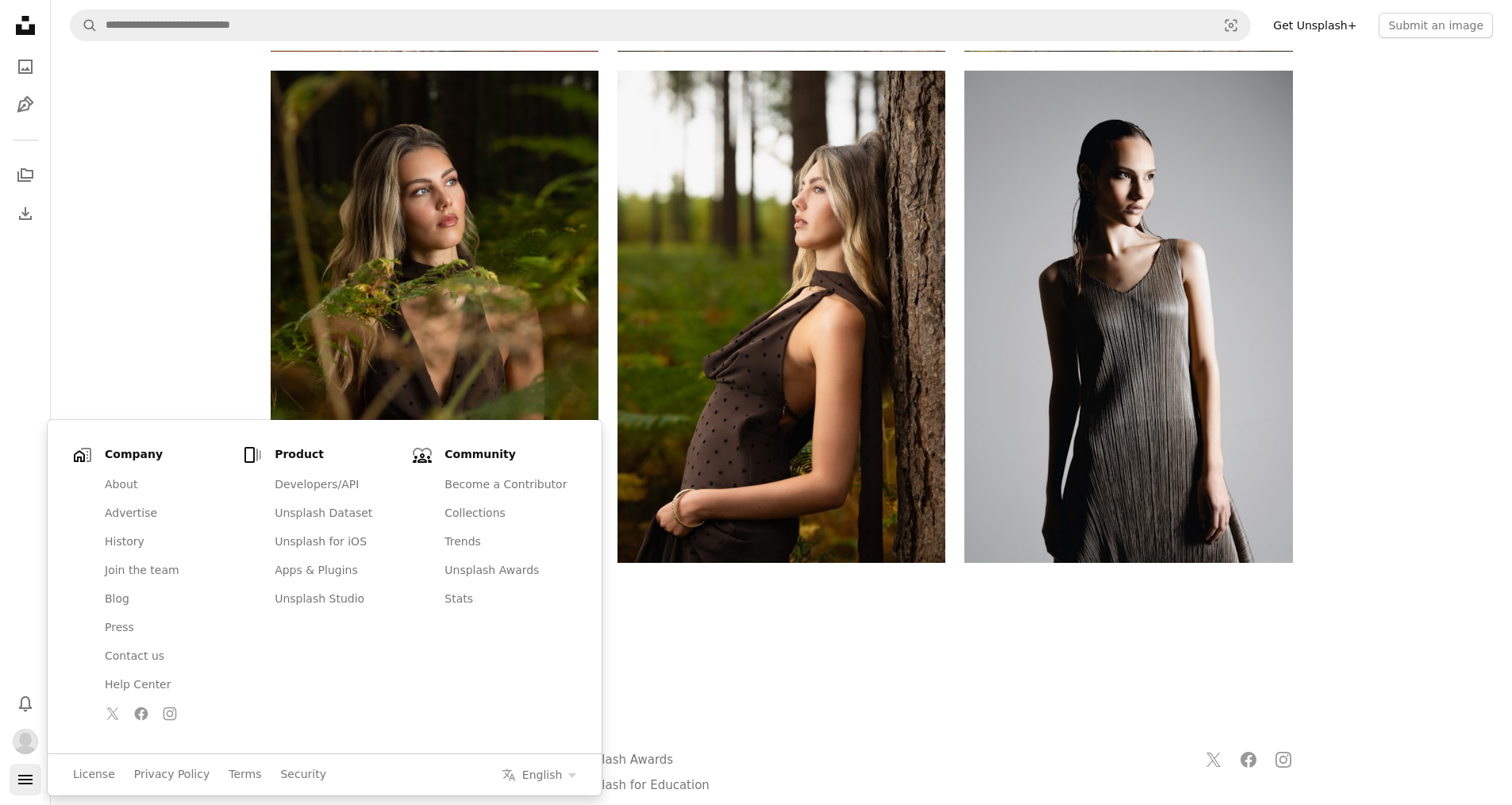
click at [27, 729] on icon "Menu" at bounding box center [26, 779] width 14 height 10
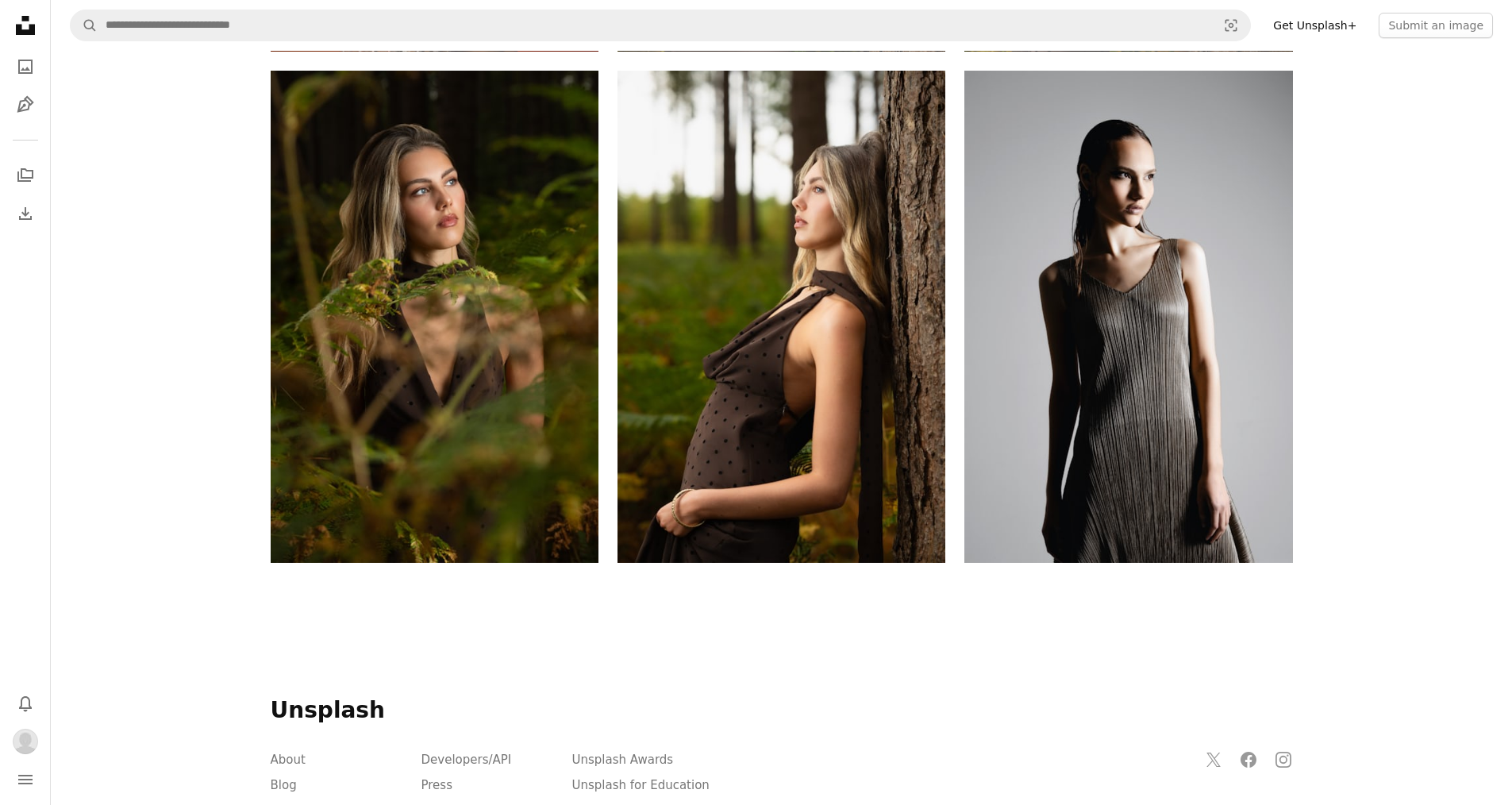
drag, startPoint x: 1316, startPoint y: 2, endPoint x: 1375, endPoint y: 354, distance: 356.9
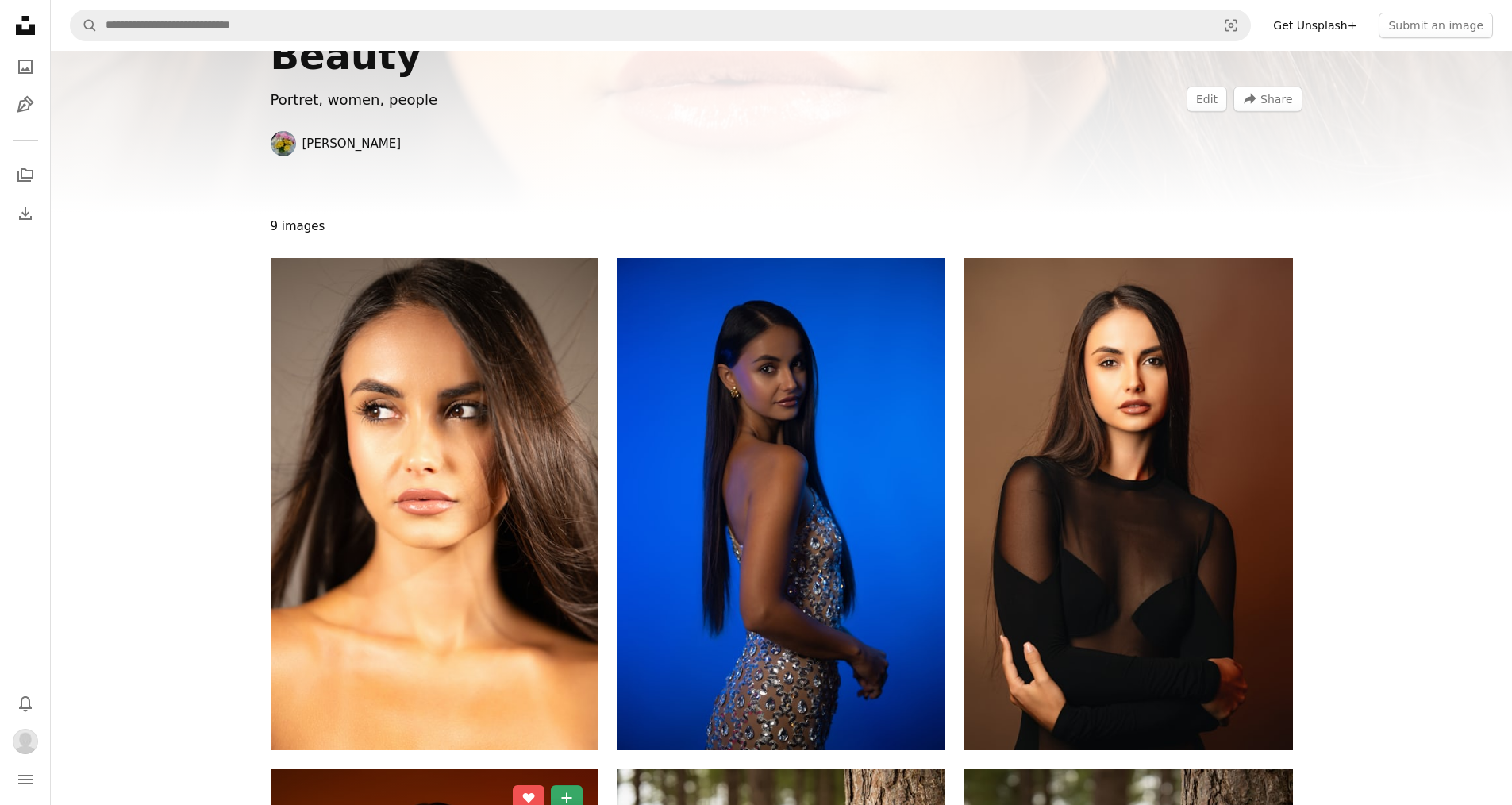
scroll to position [0, 0]
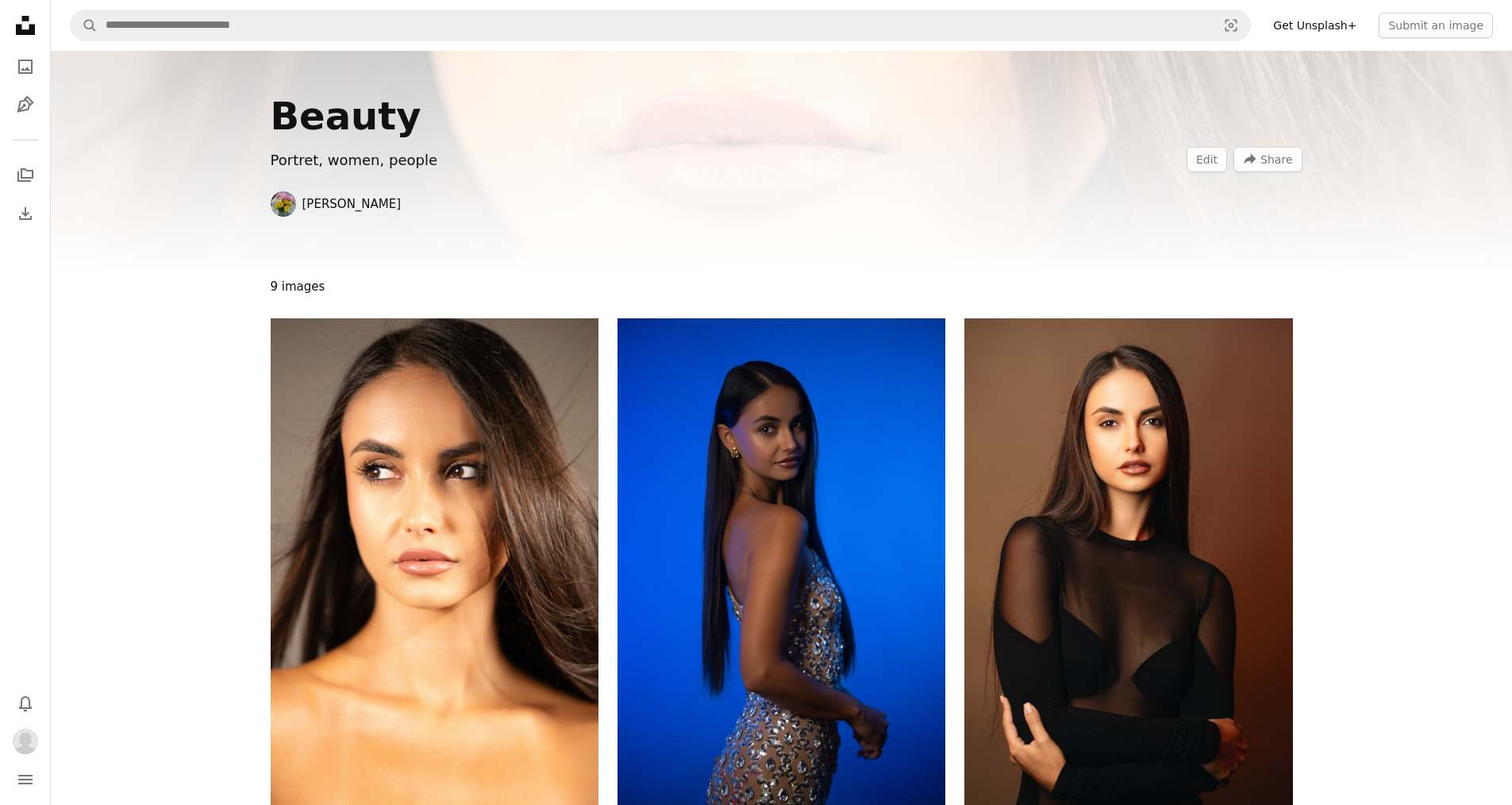
click at [23, 28] on icon "Unsplash logo Unsplash Home" at bounding box center [26, 26] width 32 height 32
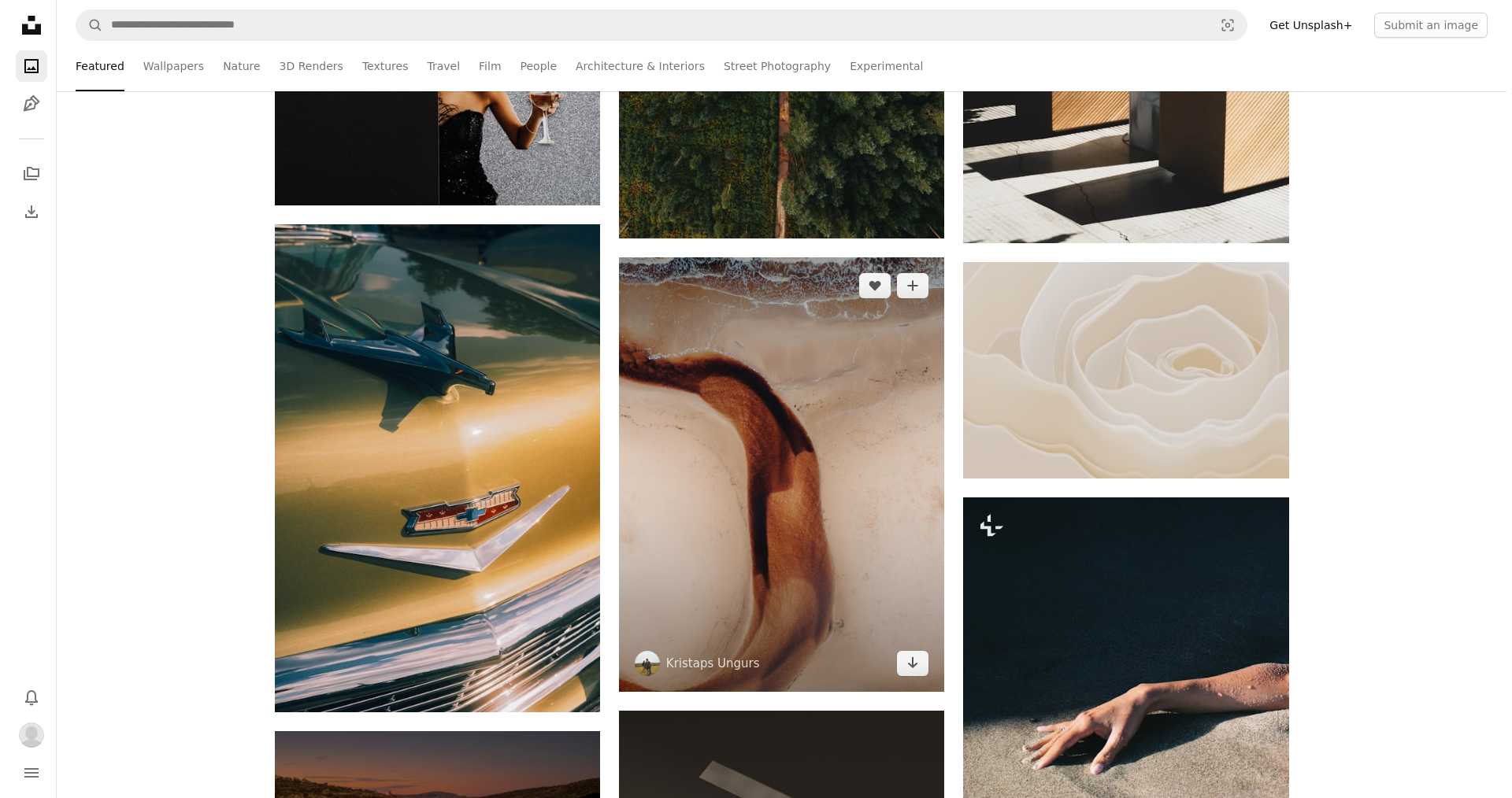
scroll to position [6142, 0]
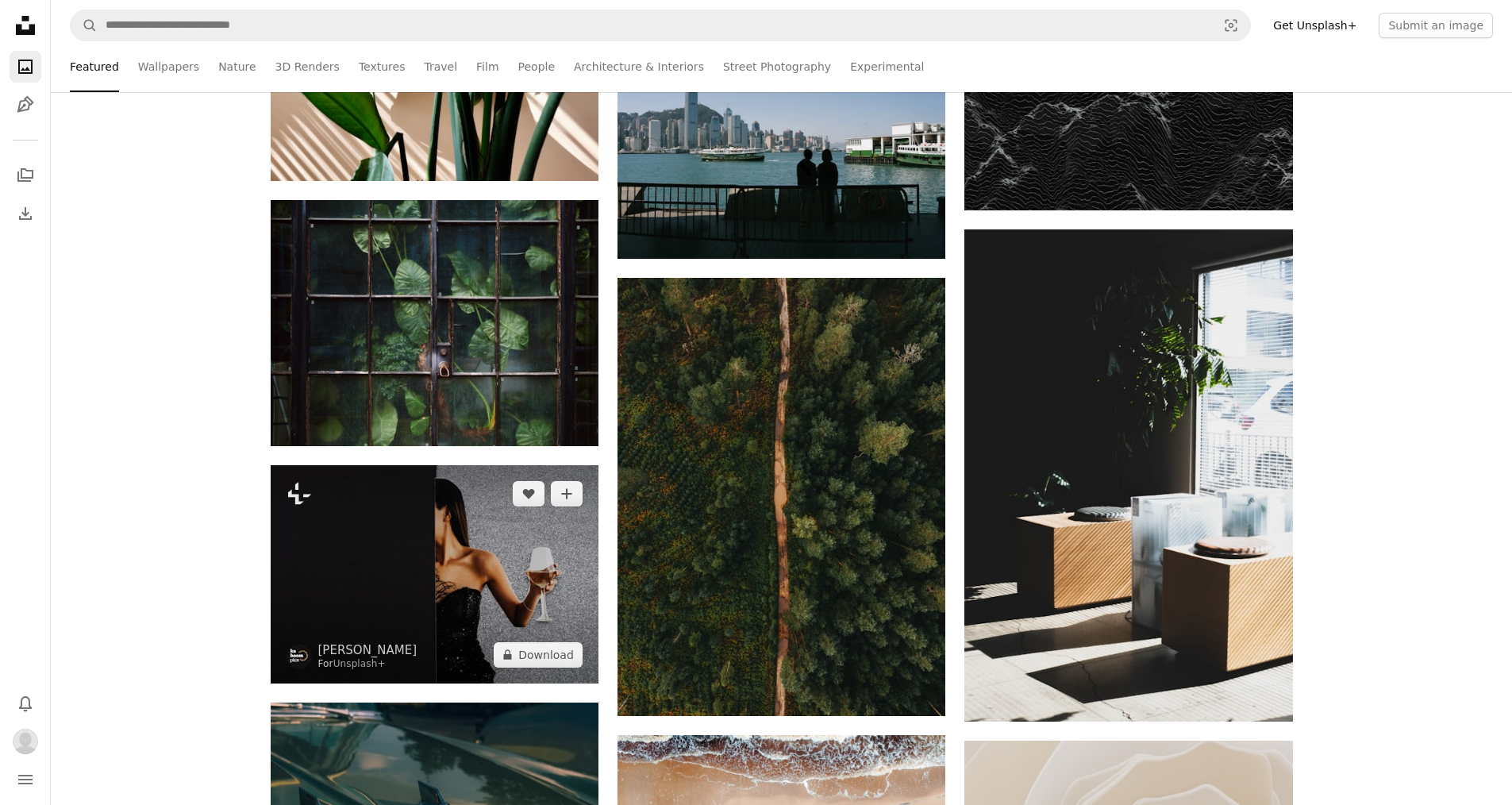
click at [485, 520] on img at bounding box center [434, 574] width 328 height 218
